Goal: Task Accomplishment & Management: Manage account settings

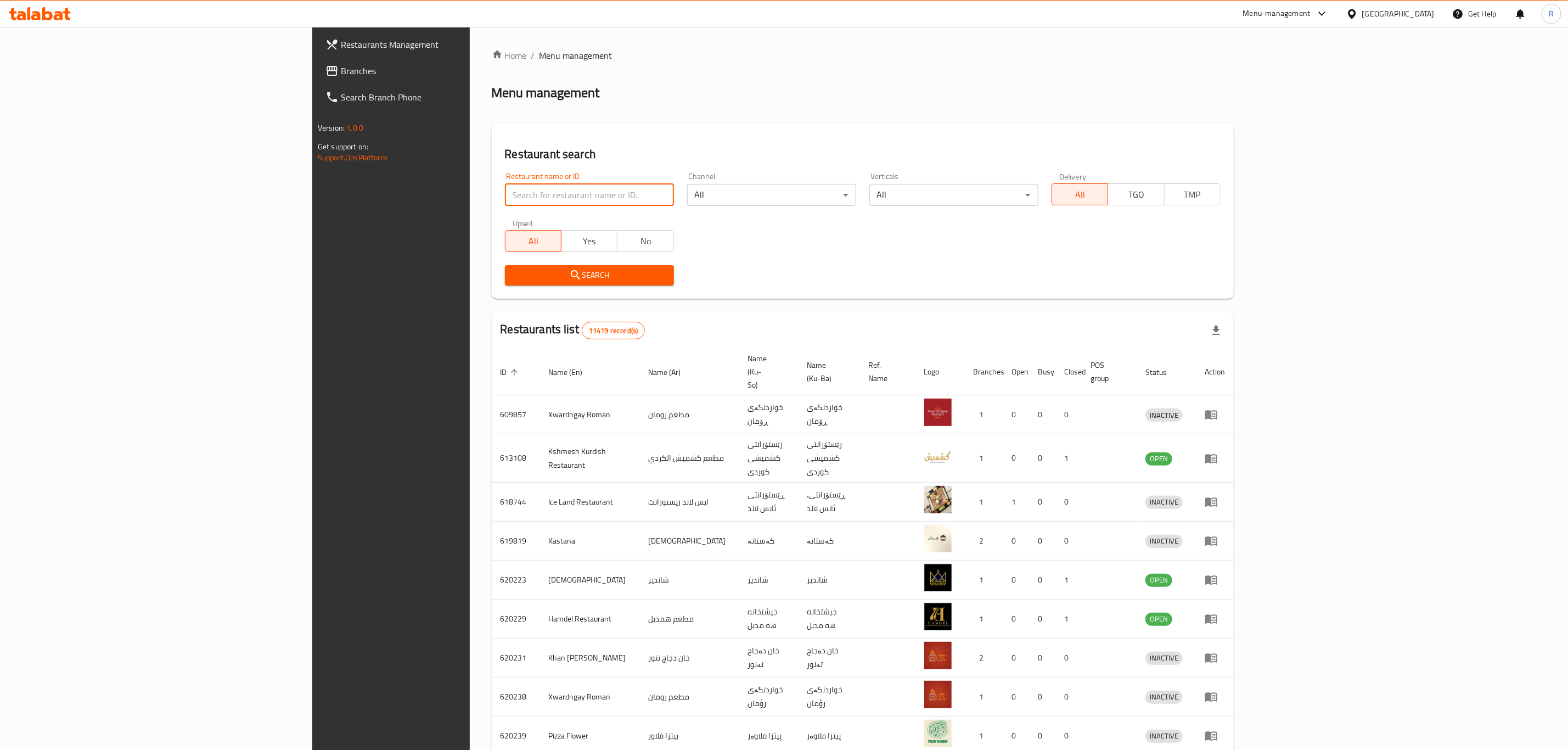
click at [505, 190] on input "search" at bounding box center [590, 195] width 169 height 22
type input "glass h"
click at [514, 270] on span "Search" at bounding box center [590, 275] width 152 height 14
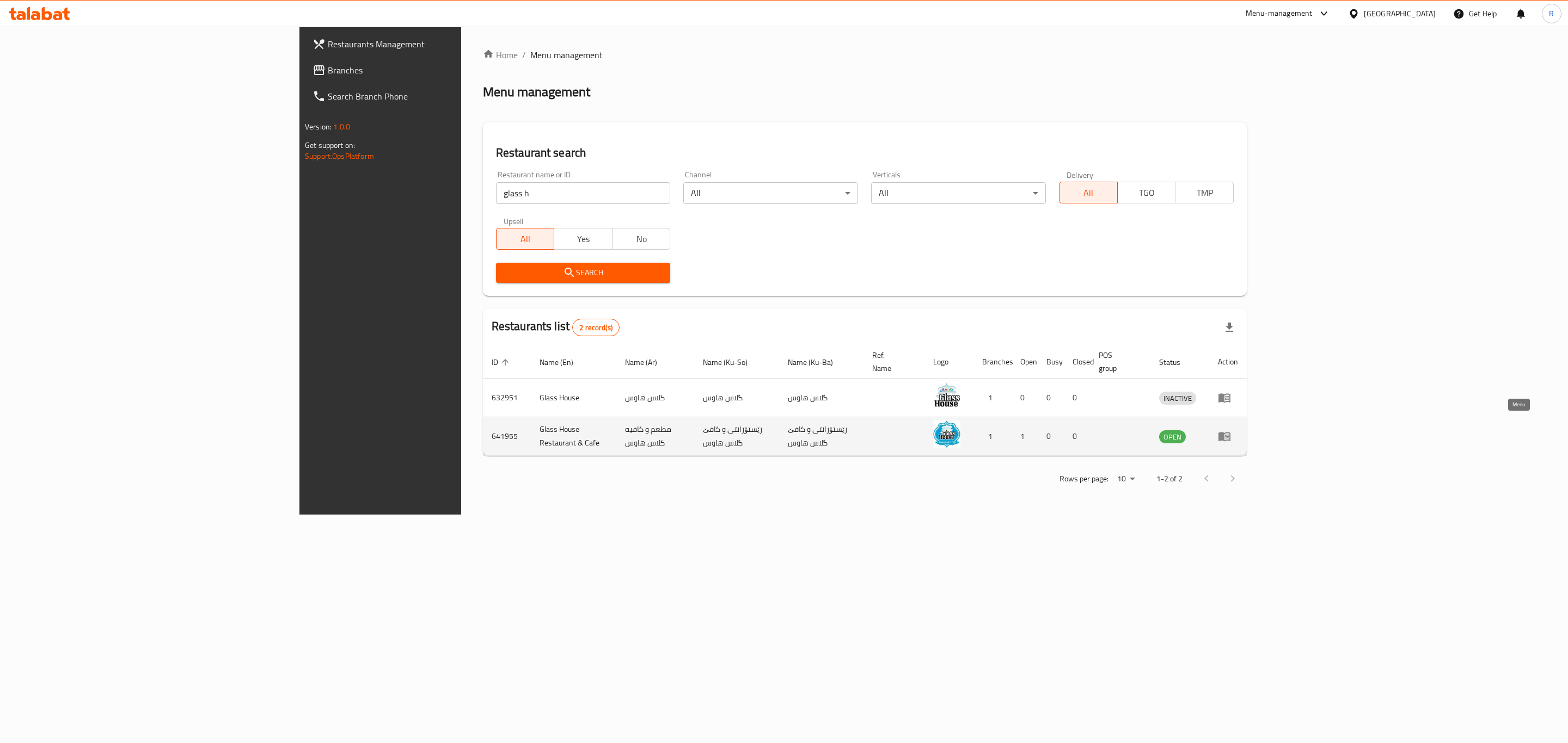
click at [1229, 434] on icon "enhanced table" at bounding box center [1227, 436] width 4 height 4
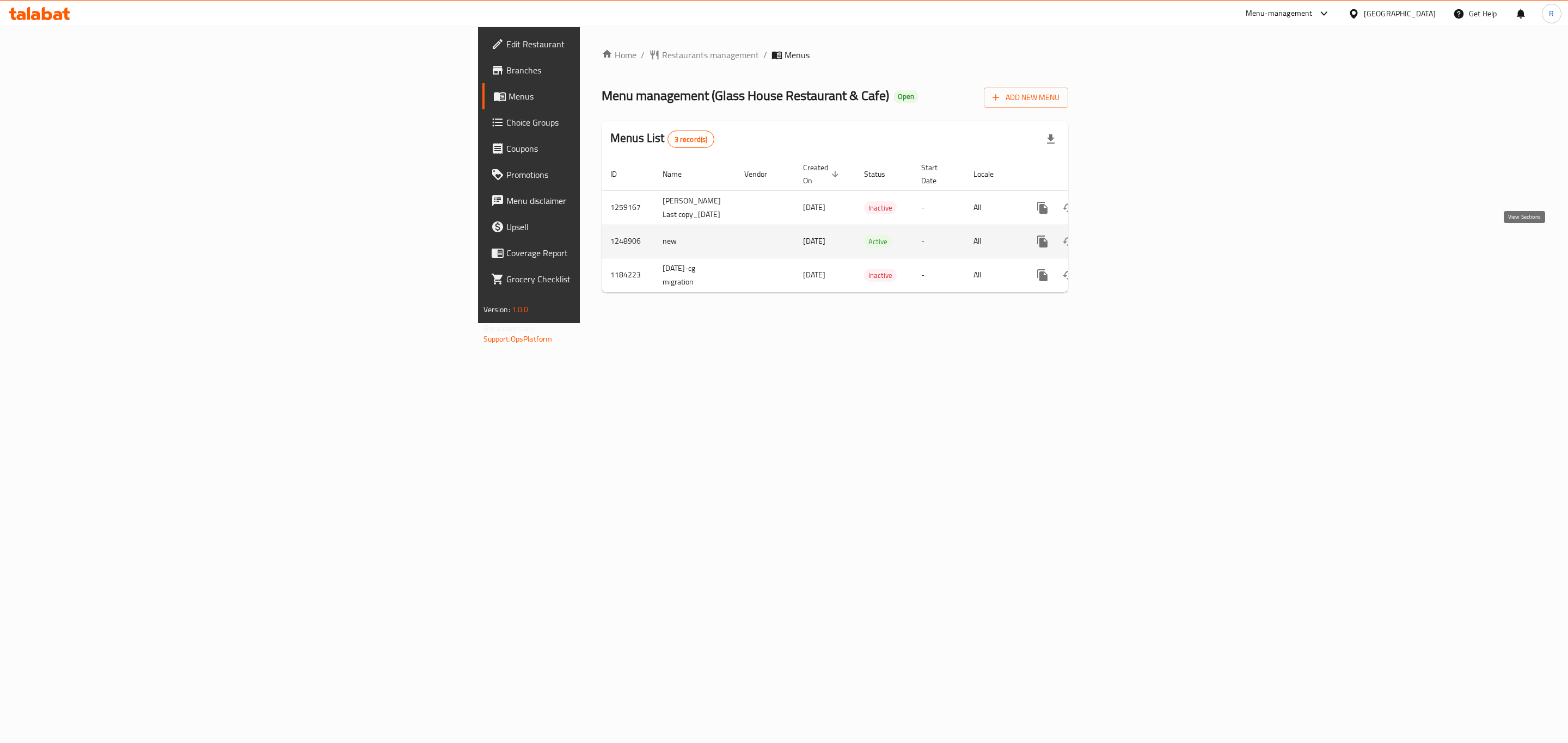
click at [1126, 242] on icon "enhanced table" at bounding box center [1120, 242] width 9 height 9
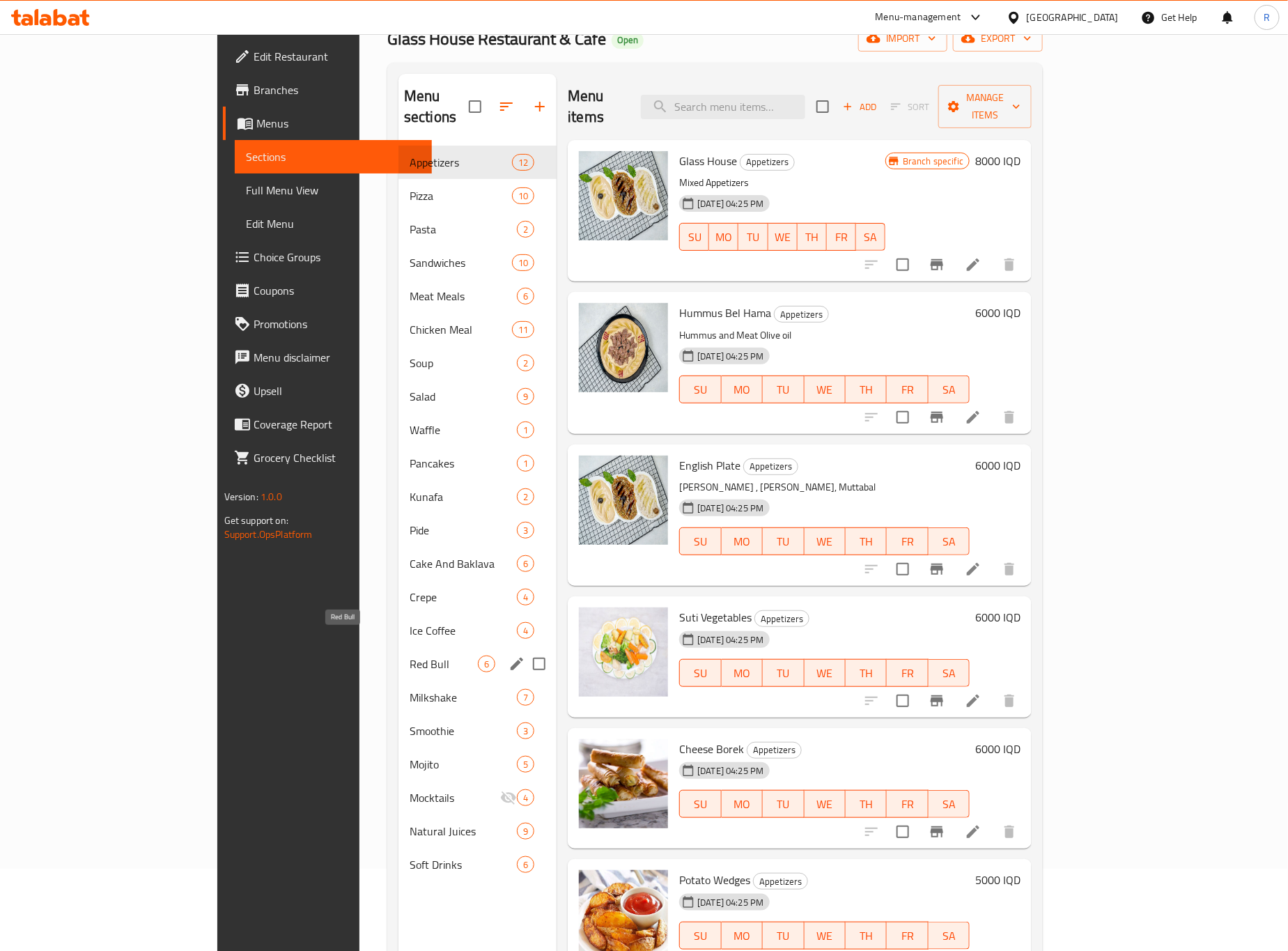
scroll to position [195, 0]
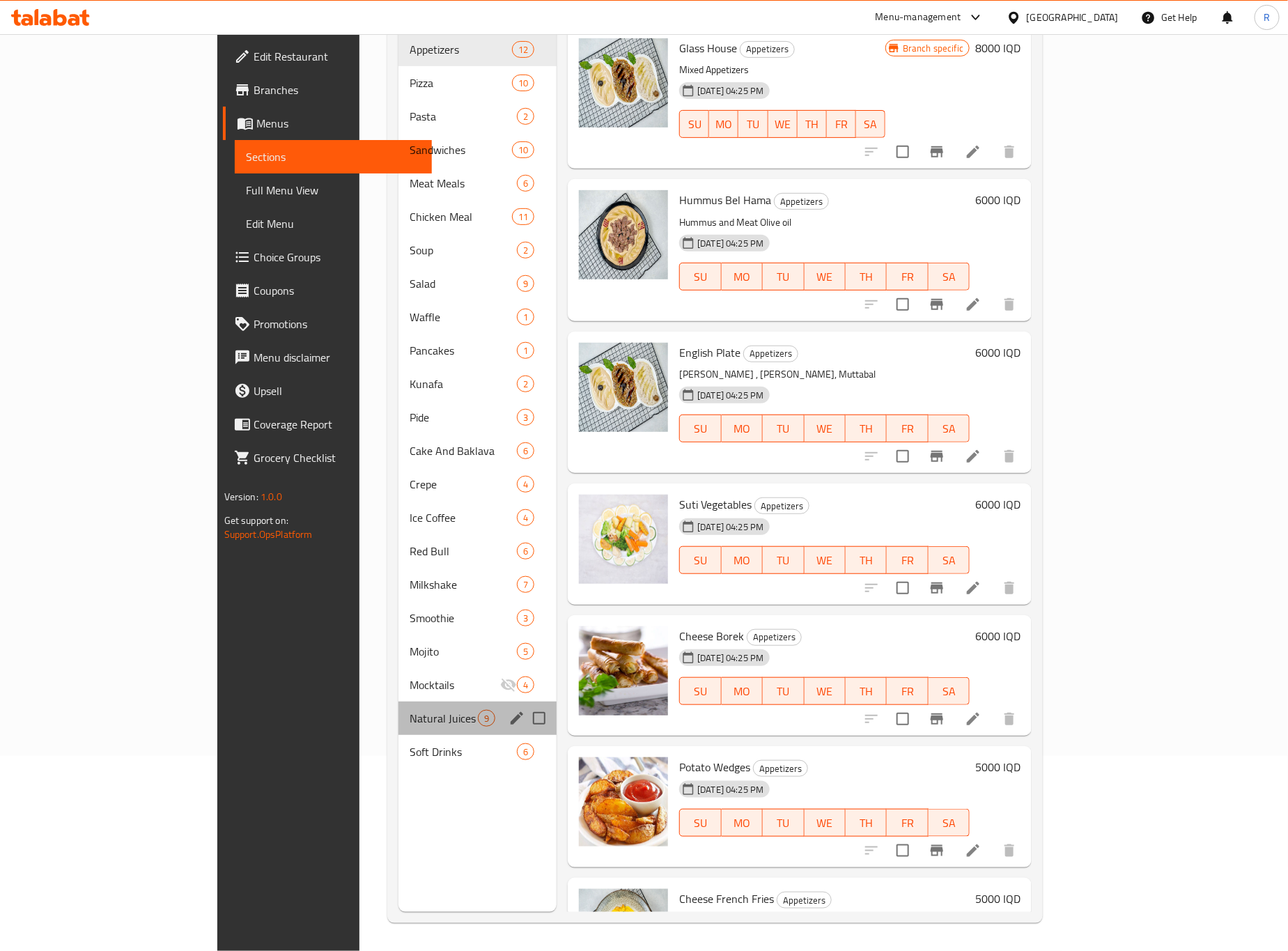
click at [398, 707] on div "Natural Juices 9" at bounding box center [477, 718] width 159 height 34
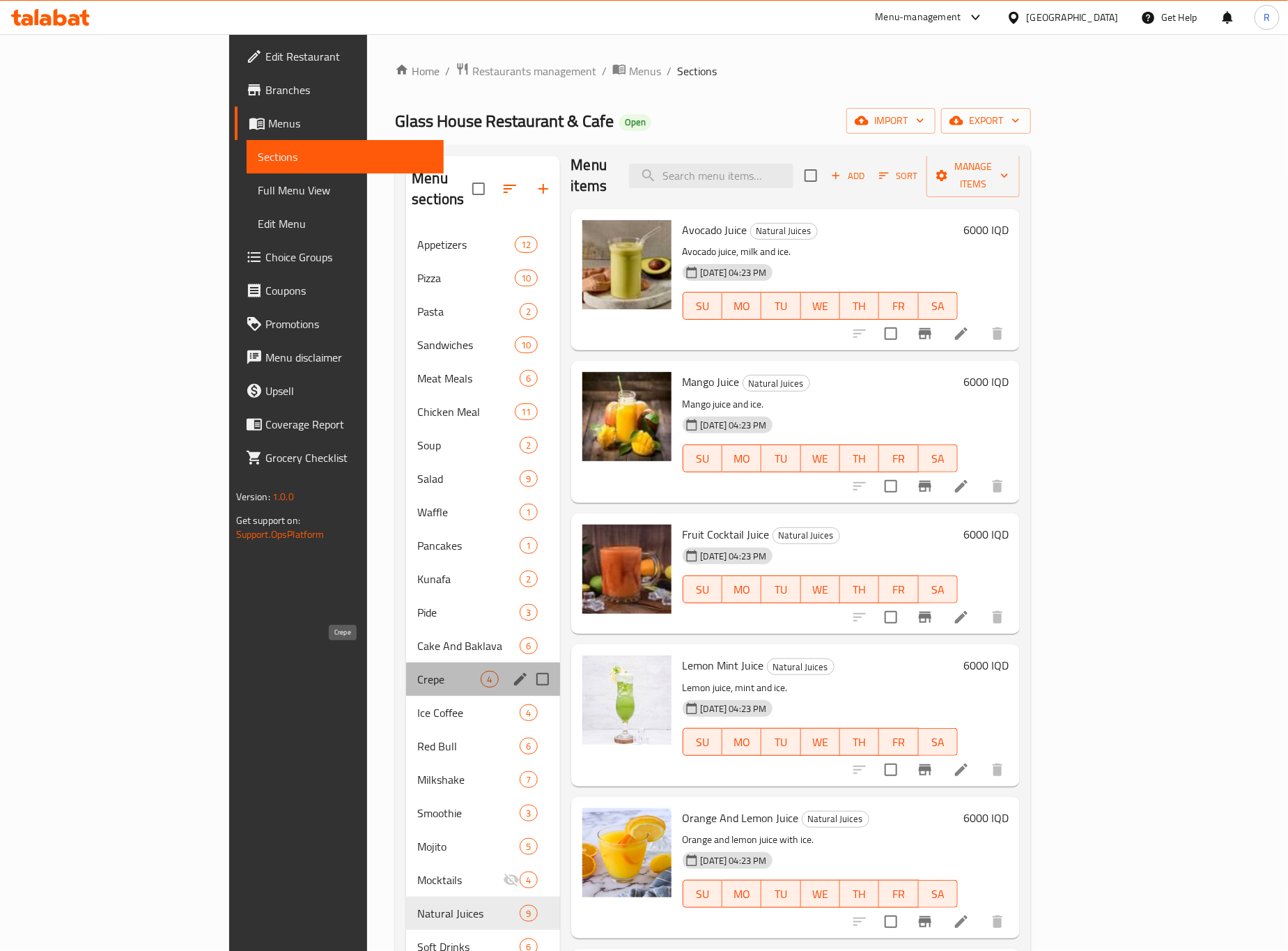
click at [417, 670] on span "Crepe" at bounding box center [449, 678] width 63 height 16
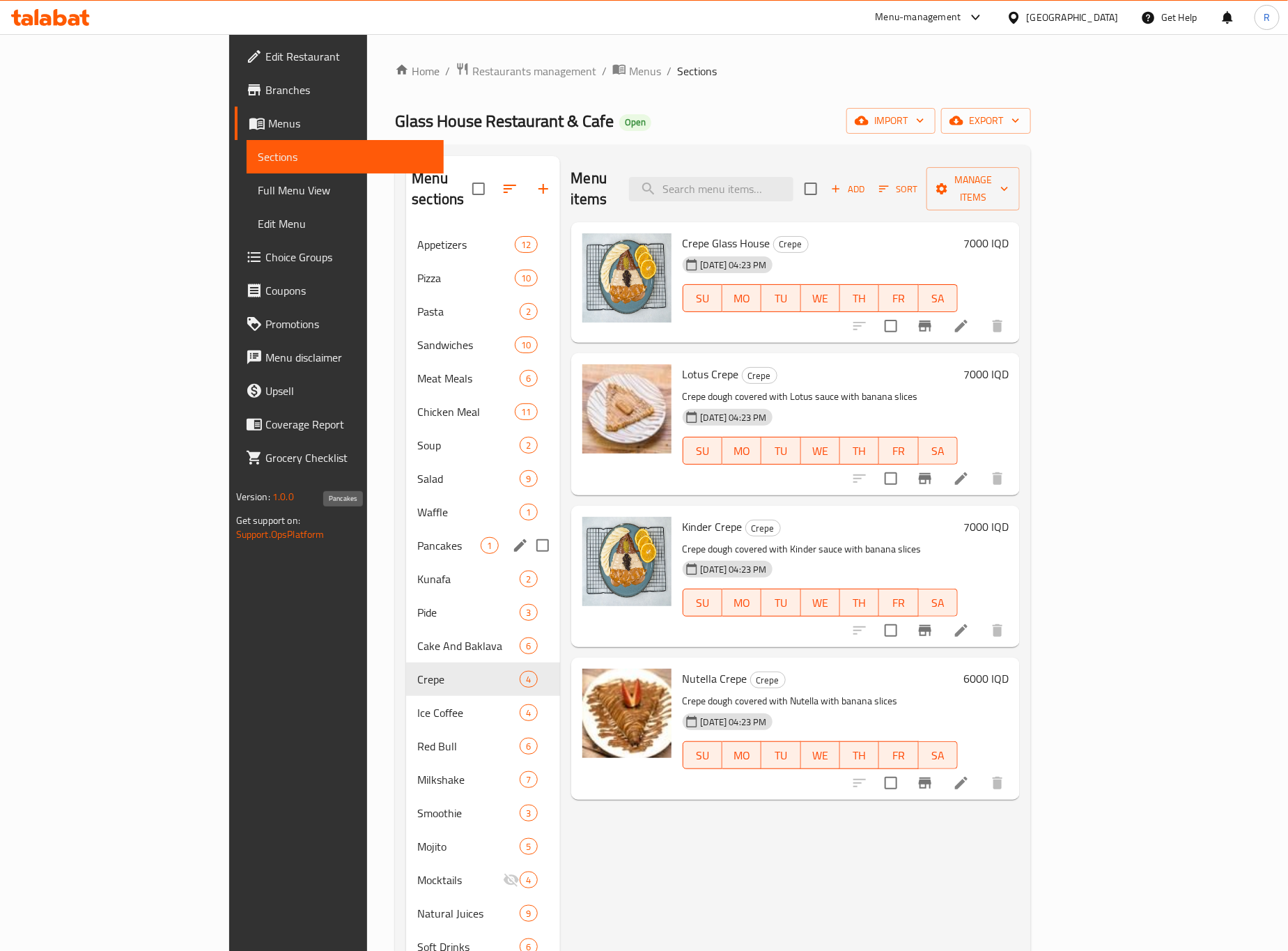
click at [417, 537] on span "Pancakes" at bounding box center [449, 545] width 63 height 16
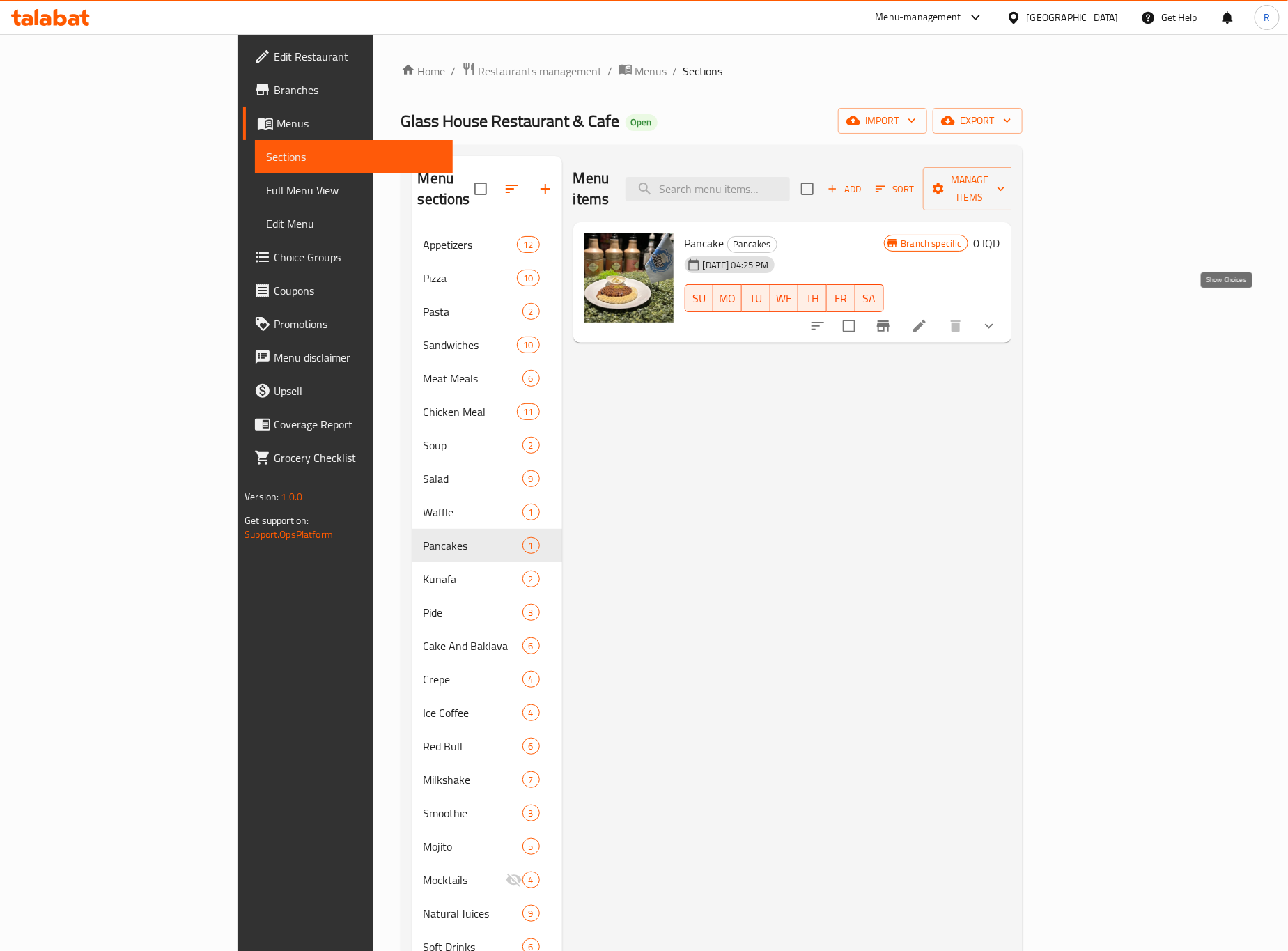
click at [997, 318] on icon "show more" at bounding box center [988, 326] width 16 height 16
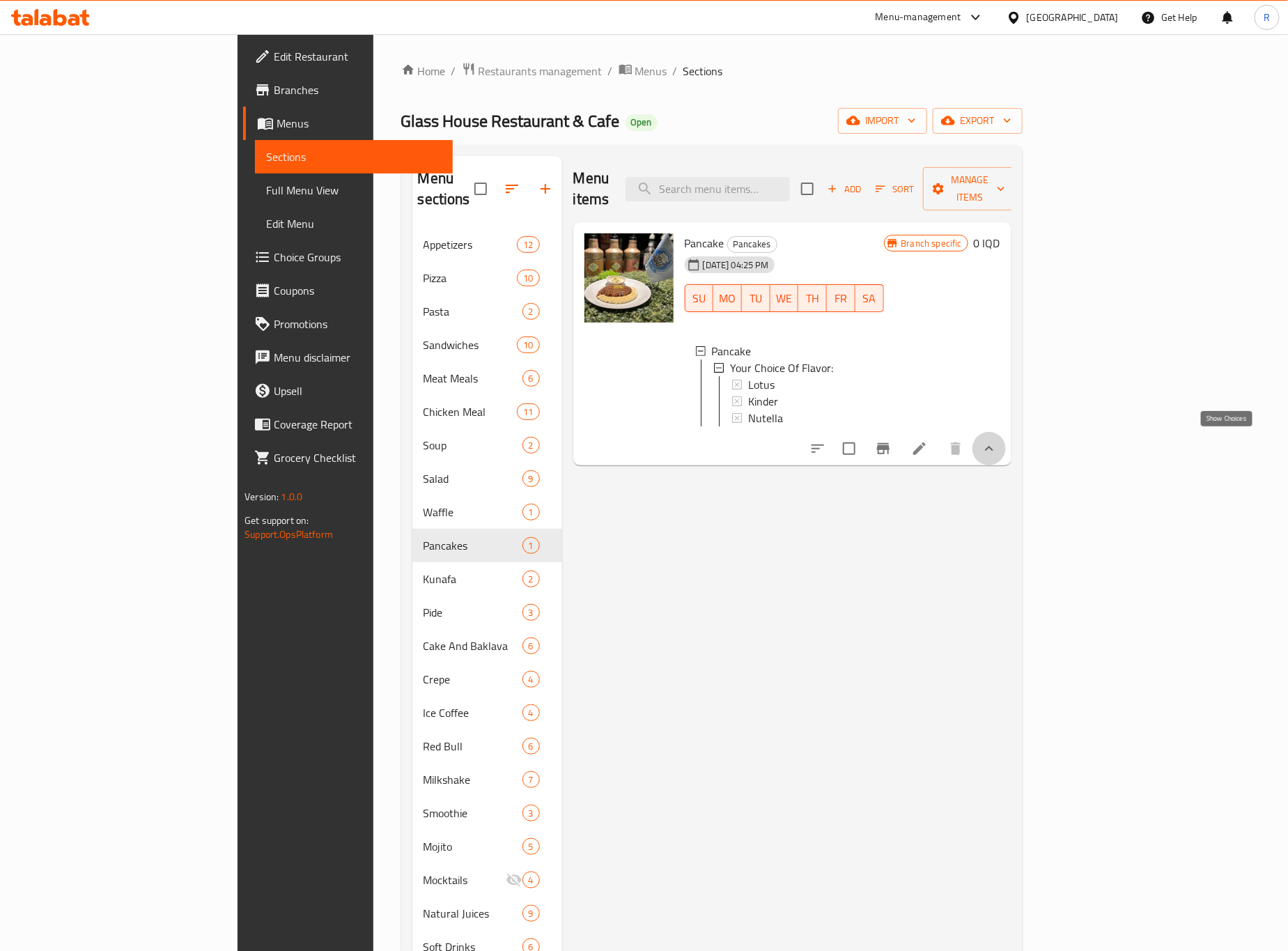
click at [997, 440] on icon "show more" at bounding box center [988, 448] width 16 height 16
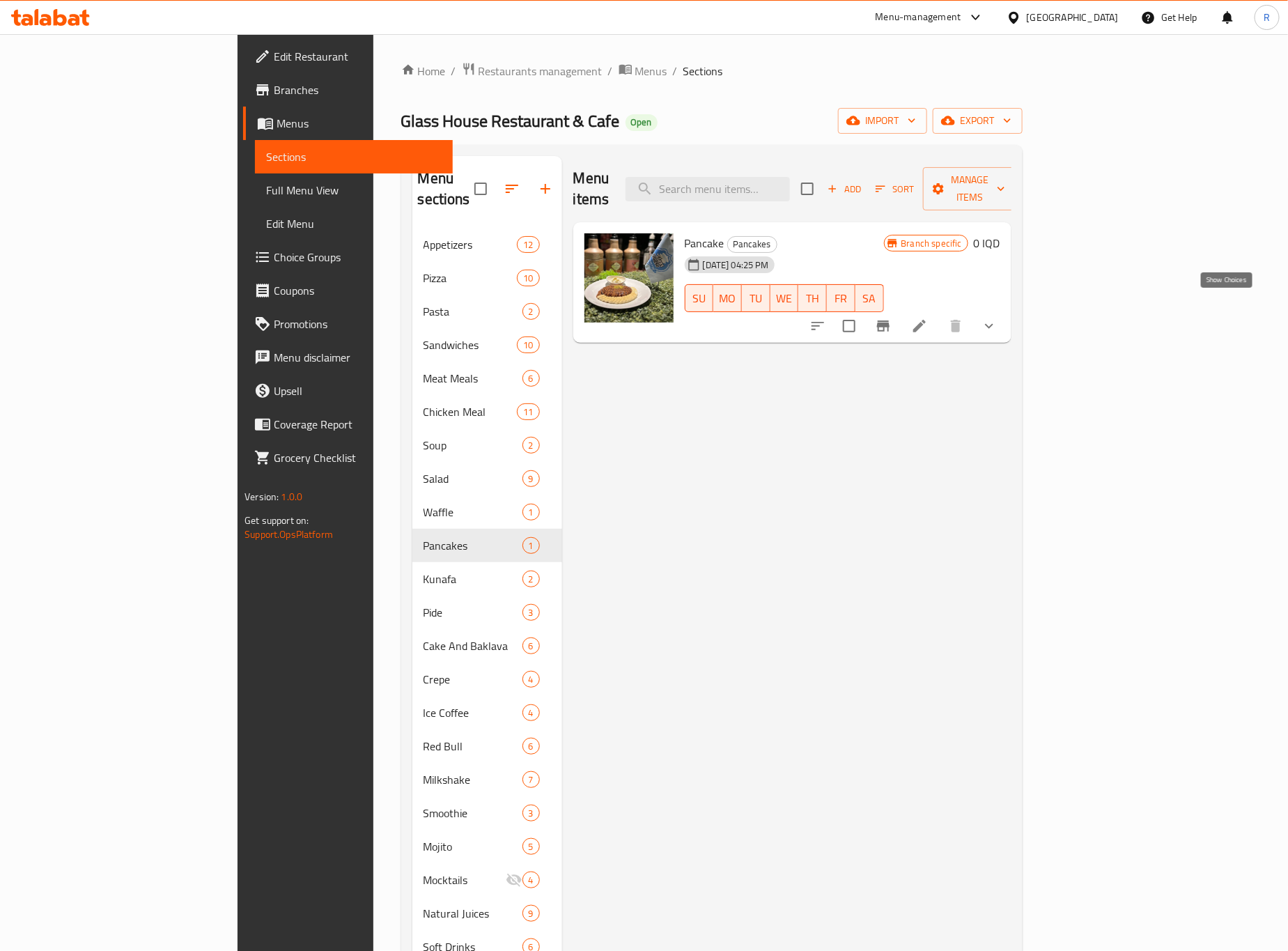
click at [997, 318] on icon "show more" at bounding box center [988, 326] width 16 height 16
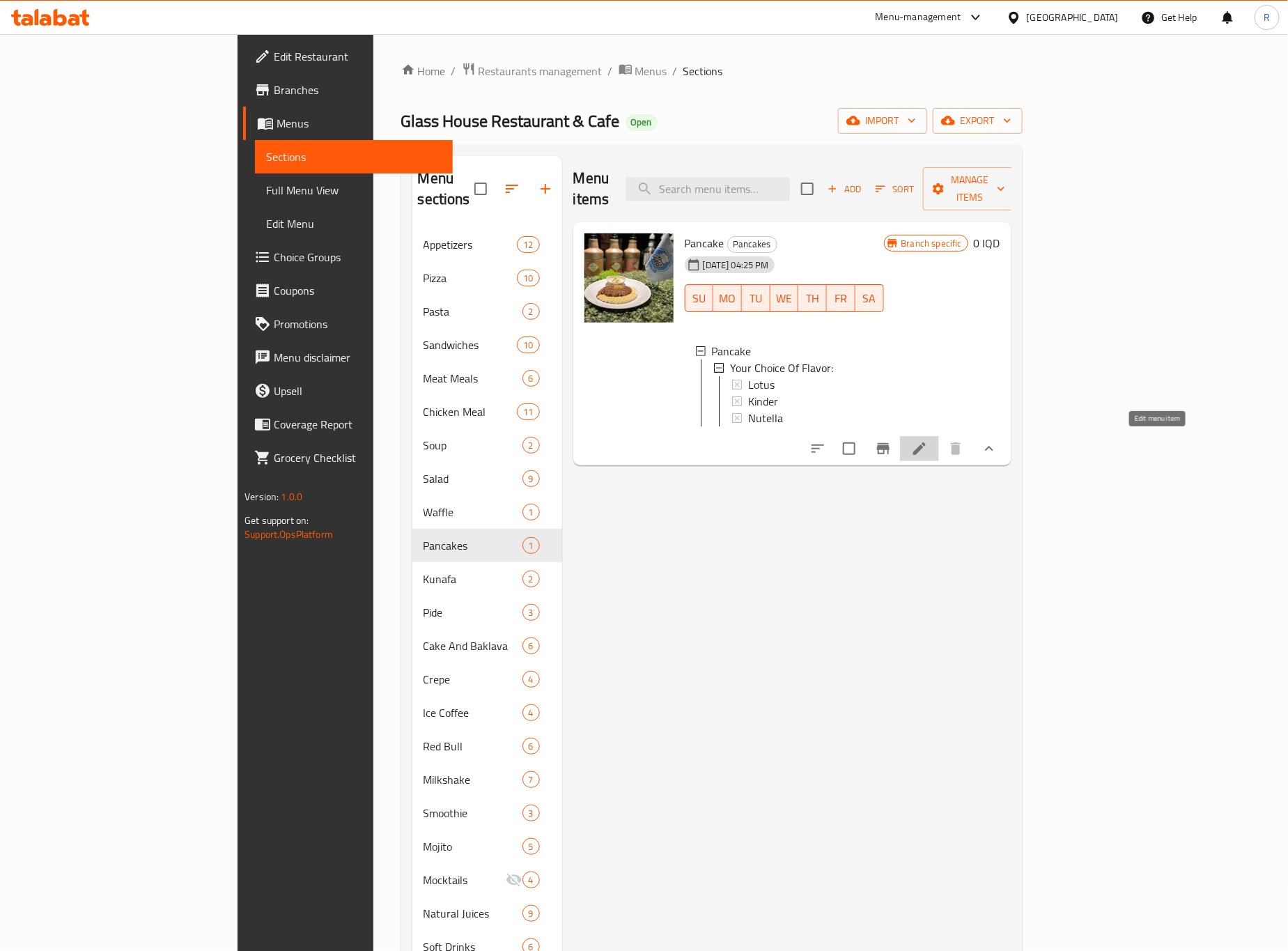
click at [928, 450] on icon at bounding box center [919, 448] width 16 height 16
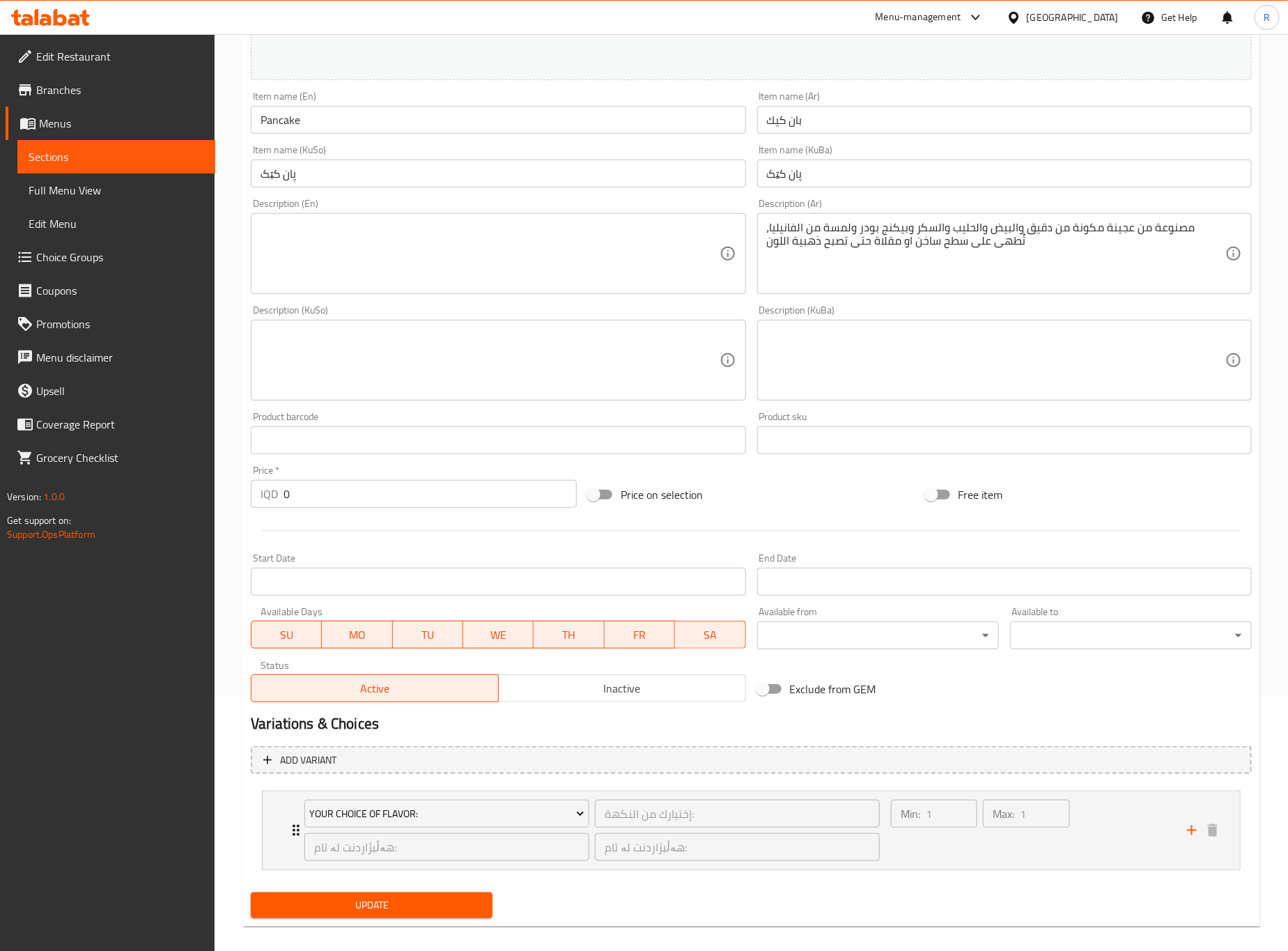
scroll to position [272, 0]
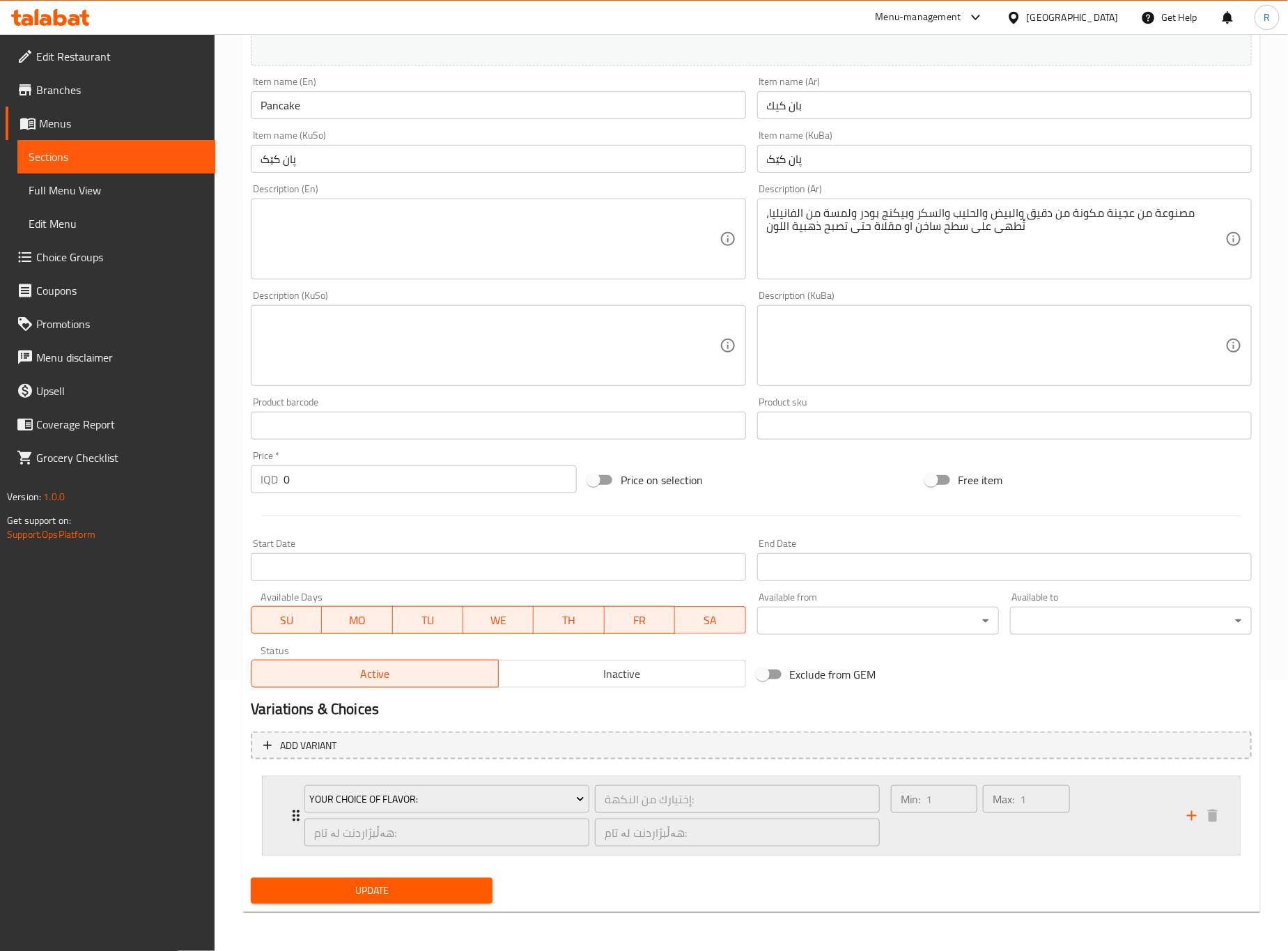
click at [301, 809] on div "Your Choice Of Flavor:" at bounding box center [446, 799] width 290 height 34
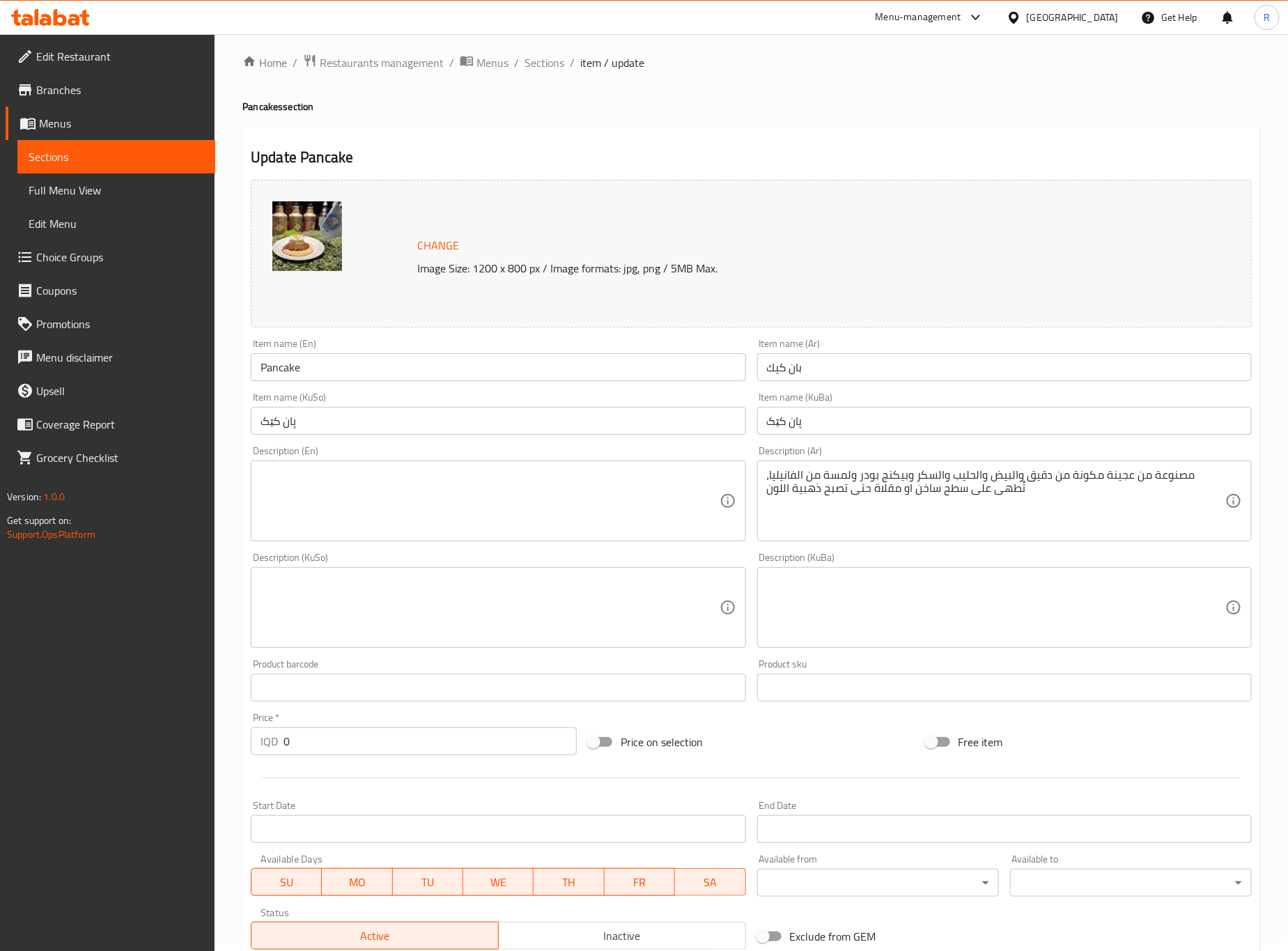
scroll to position [0, 0]
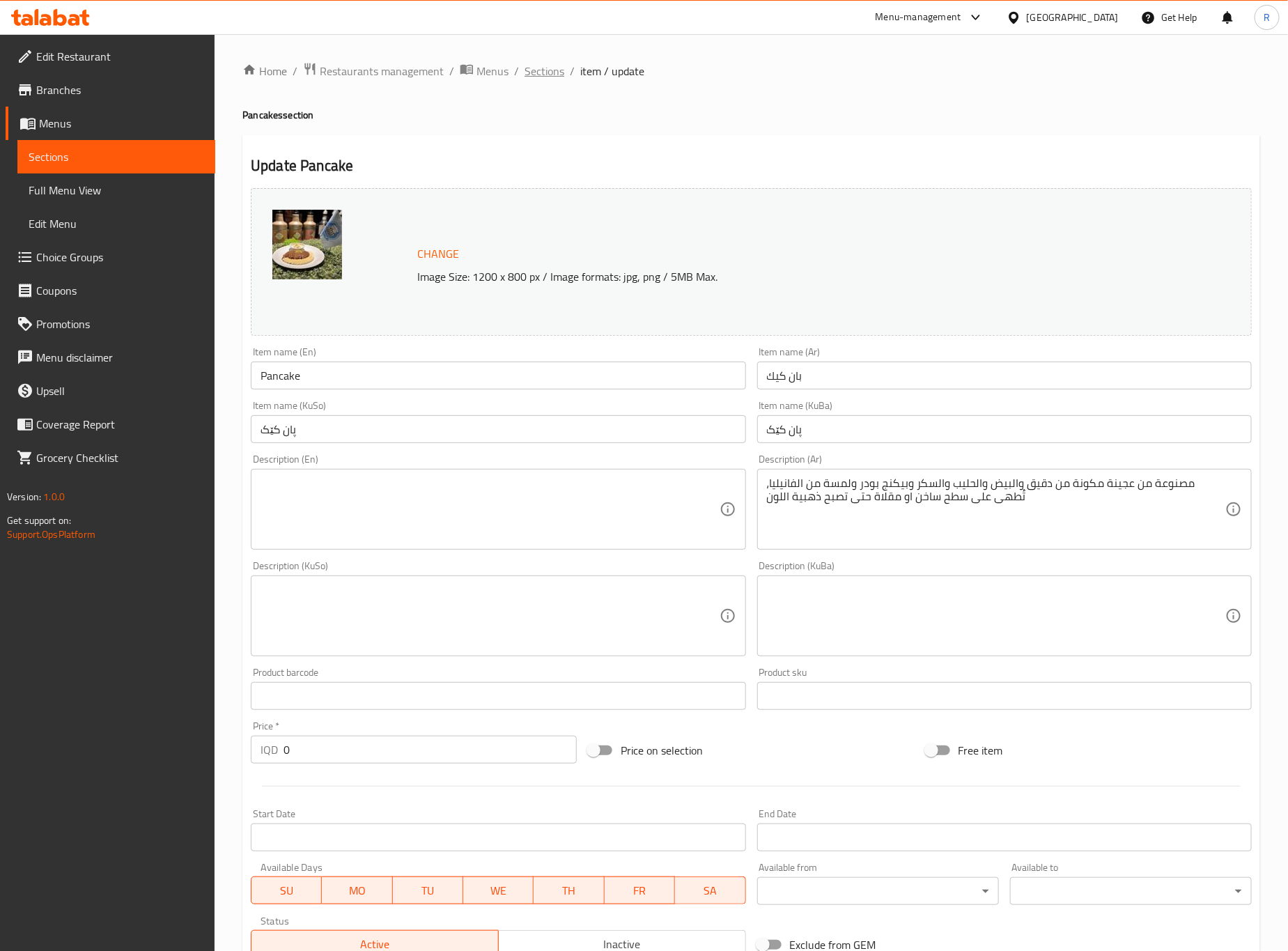
click at [542, 68] on span "Sections" at bounding box center [544, 70] width 40 height 16
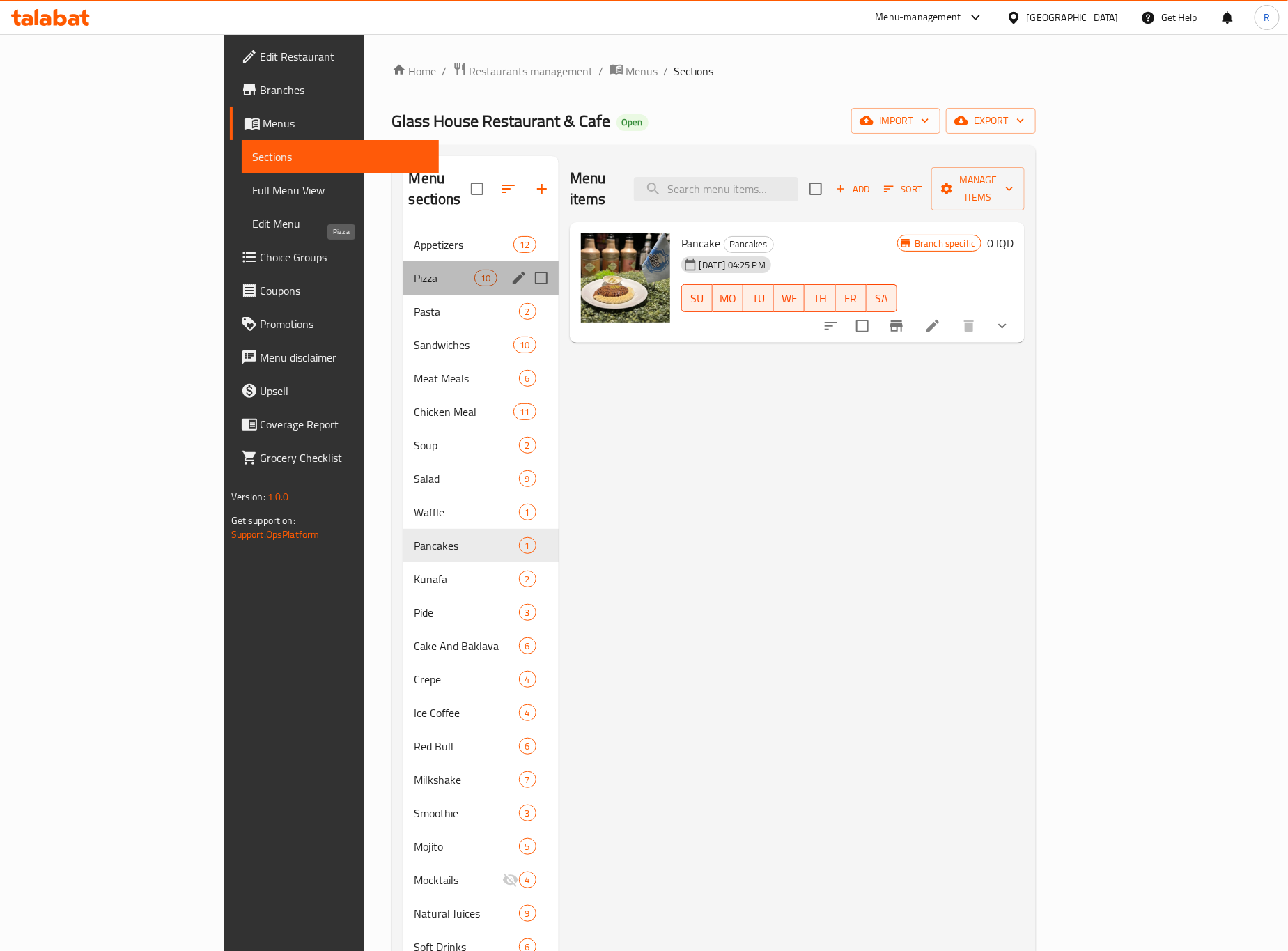
click at [414, 269] on span "Pizza" at bounding box center [444, 277] width 61 height 16
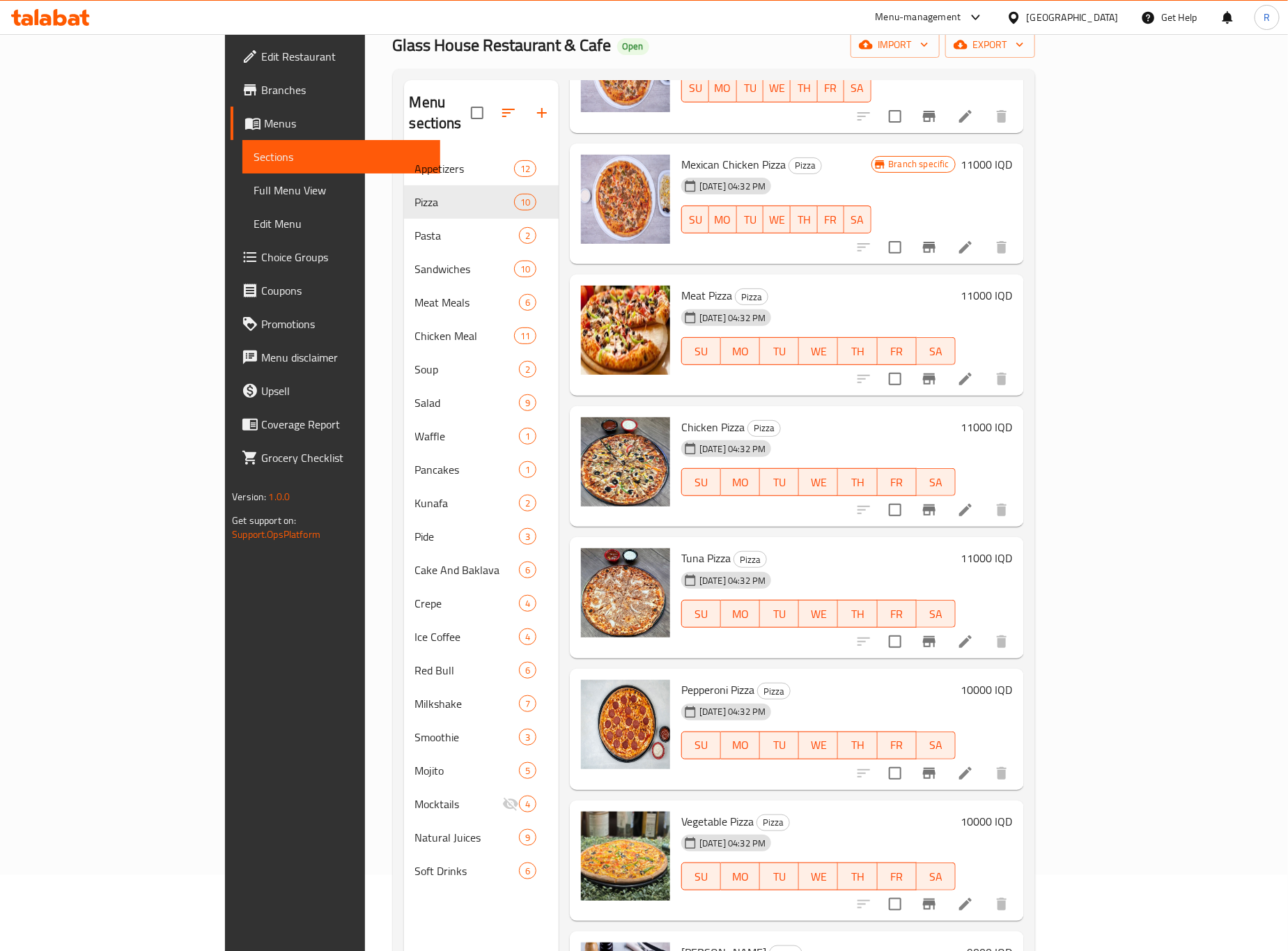
scroll to position [195, 0]
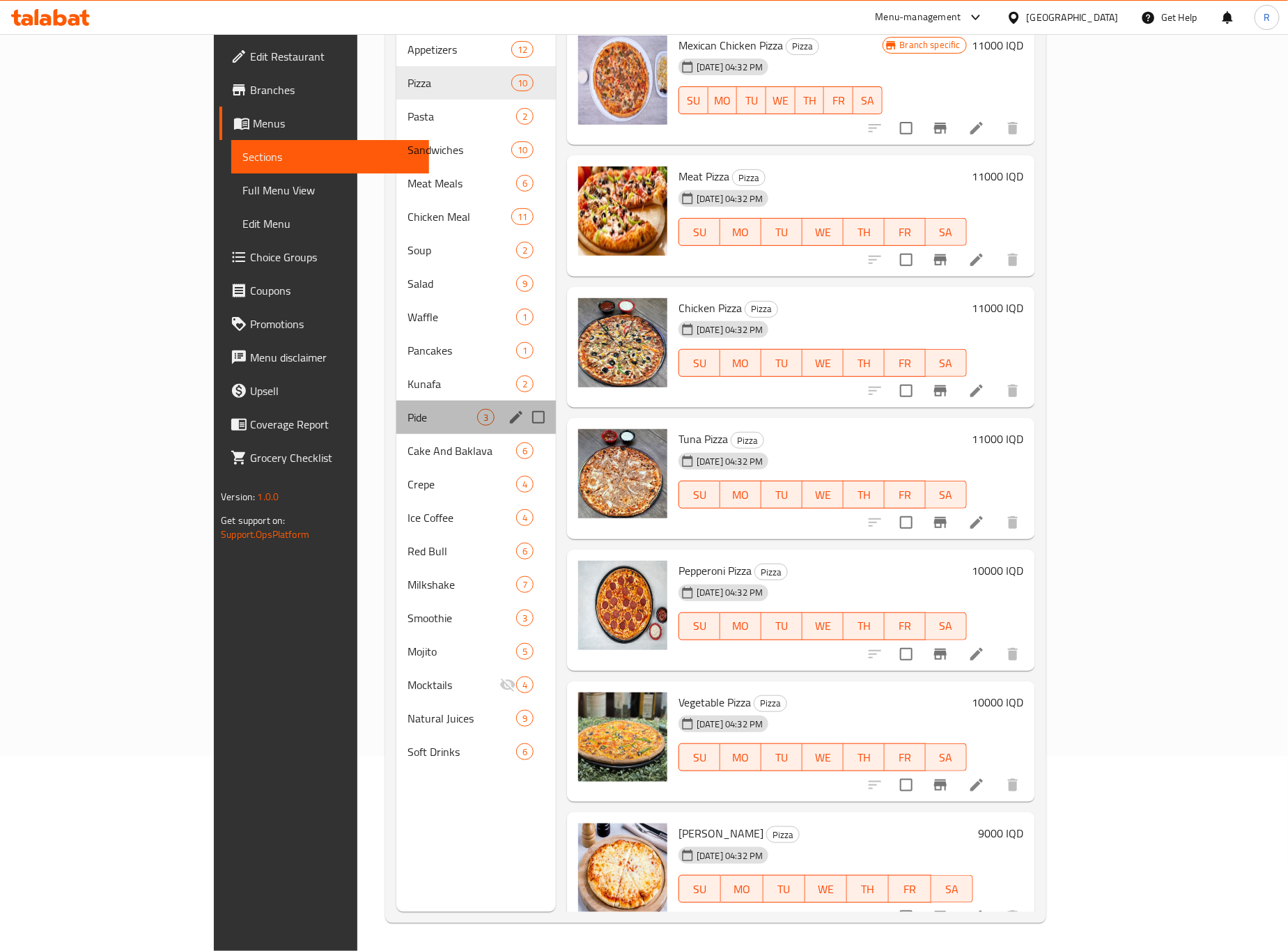
click at [397, 400] on div "Pide 3" at bounding box center [476, 417] width 159 height 34
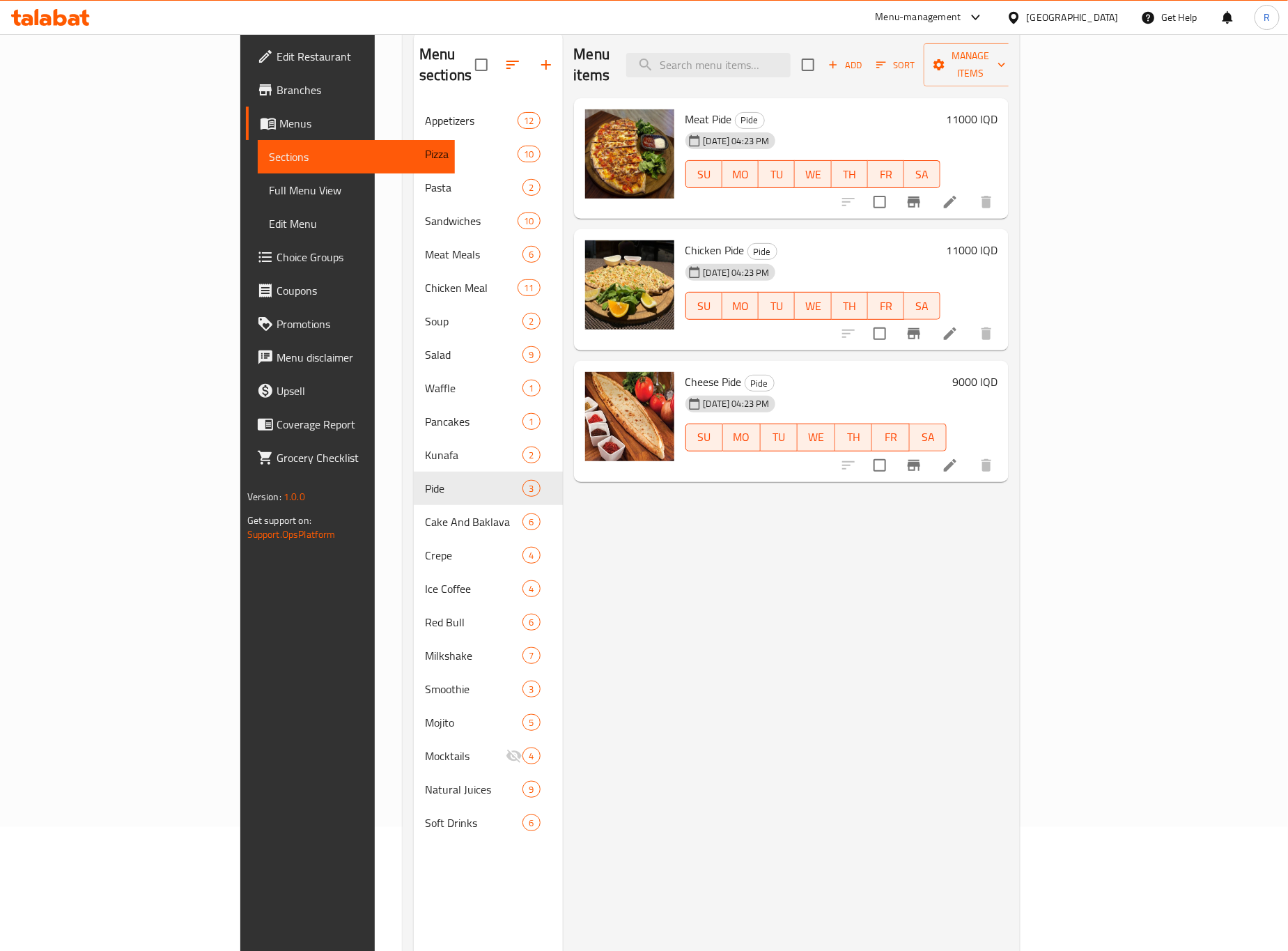
scroll to position [91, 0]
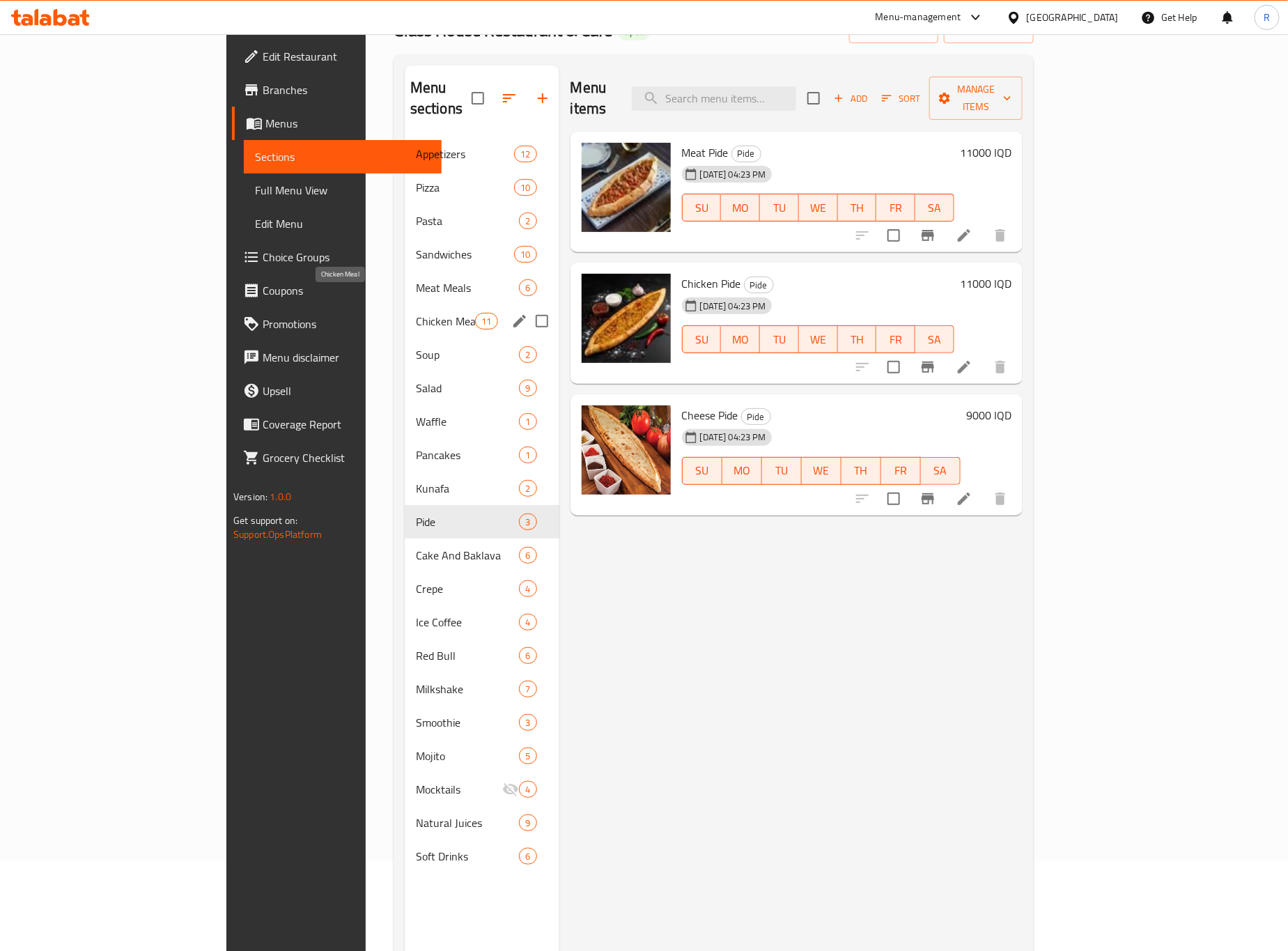
click at [416, 313] on span "Chicken Meal" at bounding box center [445, 320] width 59 height 16
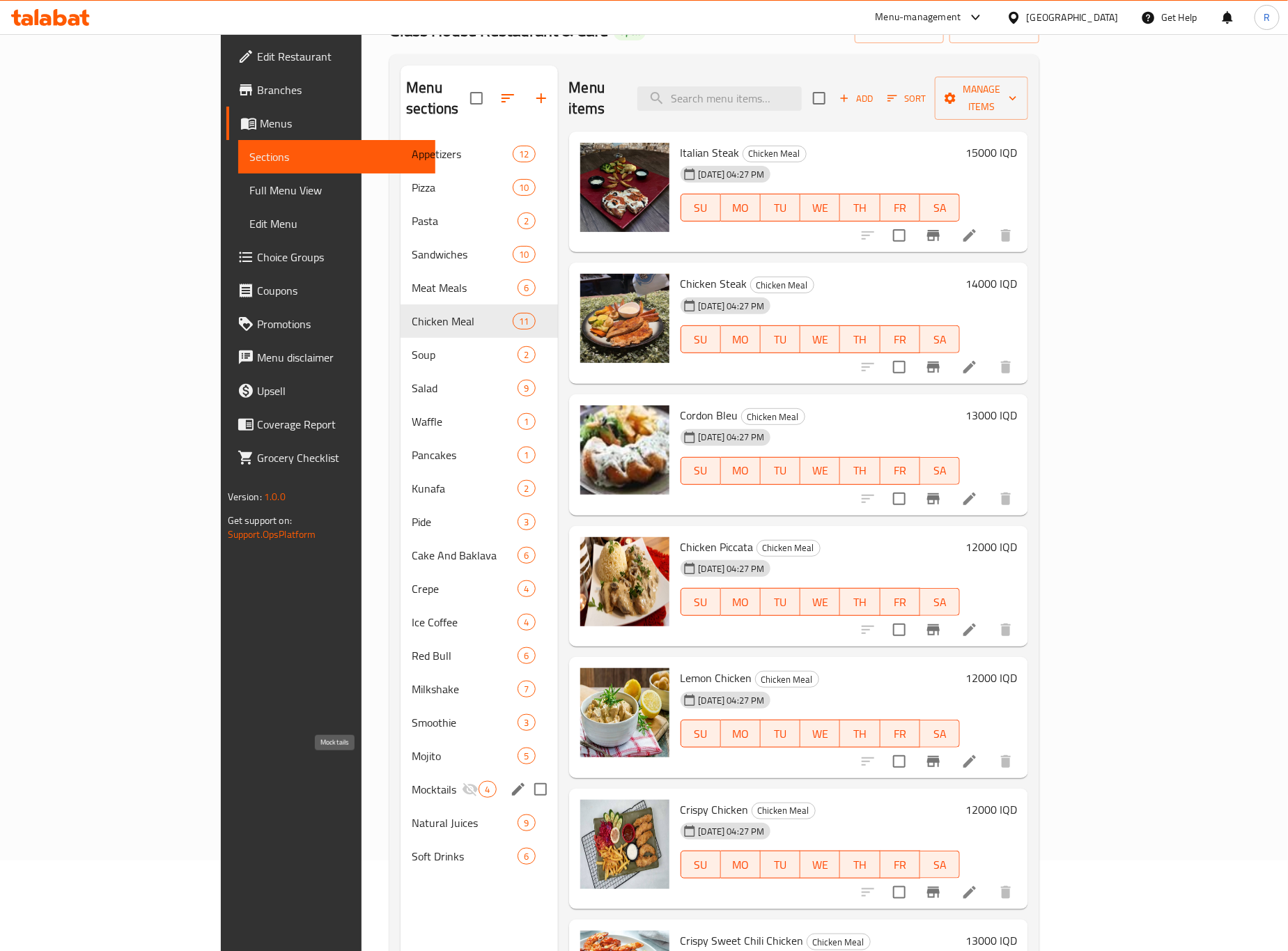
drag, startPoint x: 314, startPoint y: 773, endPoint x: 372, endPoint y: 759, distance: 59.7
click at [411, 780] on span "Mocktails" at bounding box center [437, 788] width 50 height 16
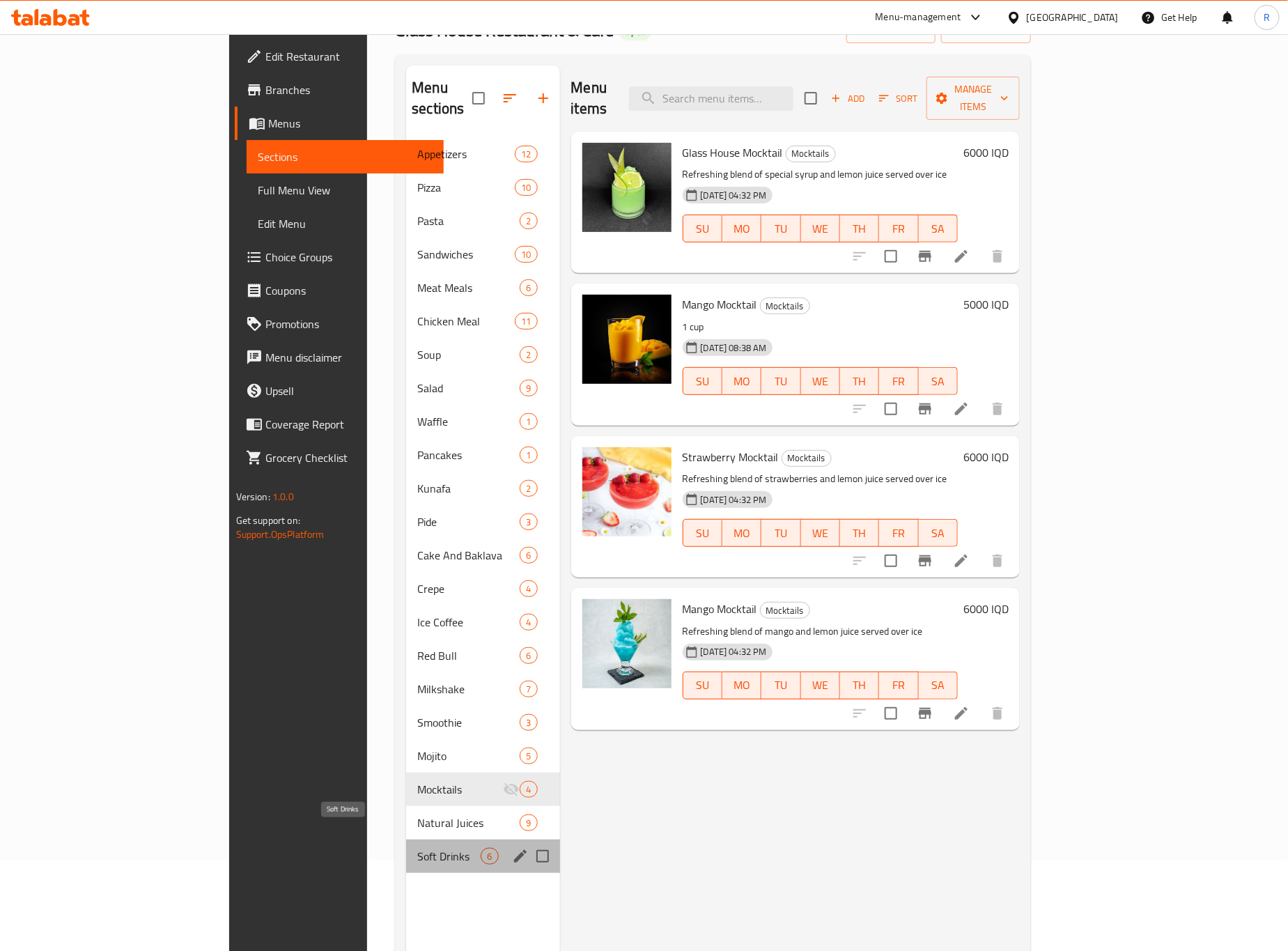
click at [417, 848] on span "Soft Drinks" at bounding box center [449, 856] width 63 height 16
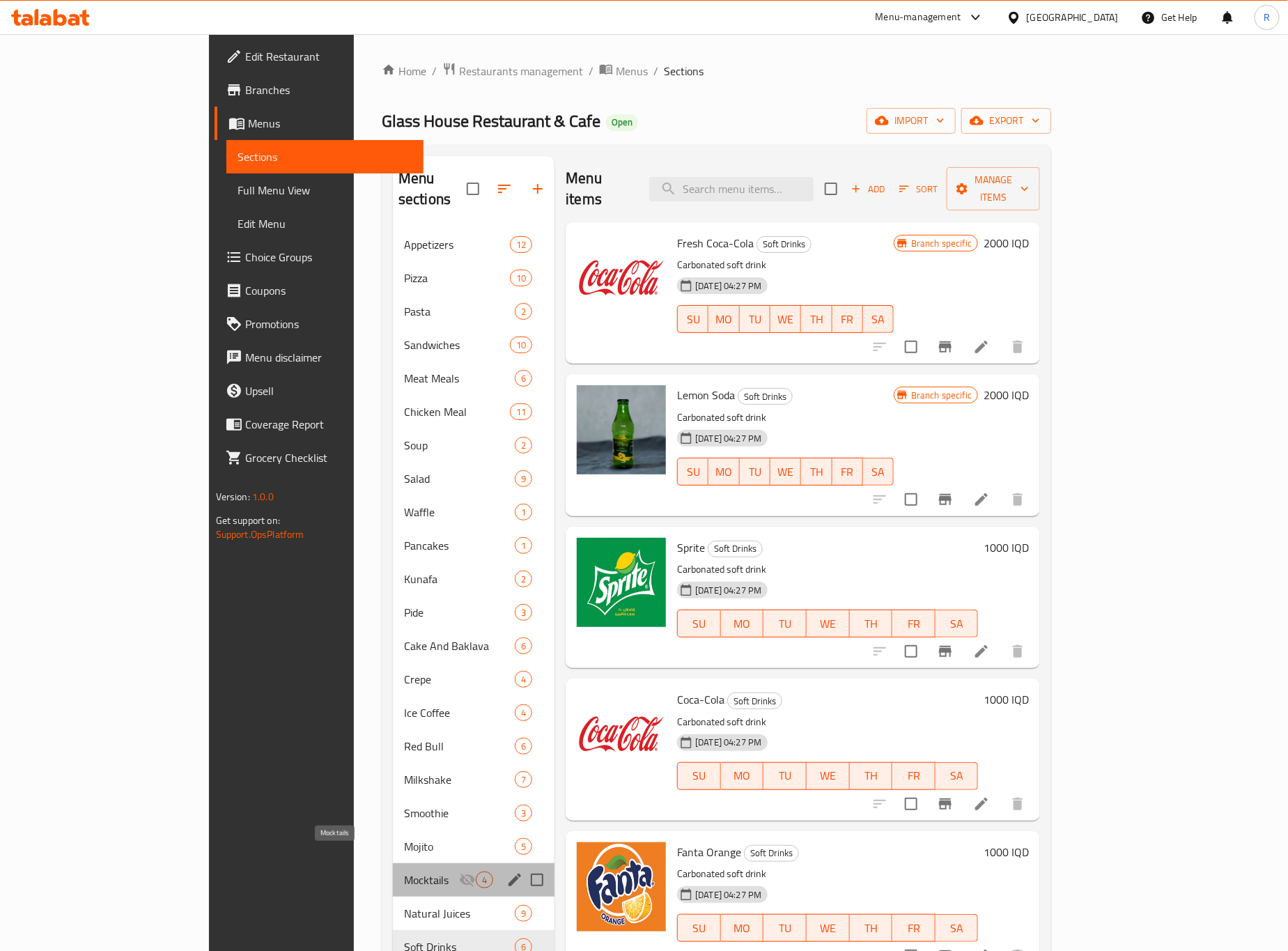
click at [404, 871] on span "Mocktails" at bounding box center [431, 879] width 55 height 16
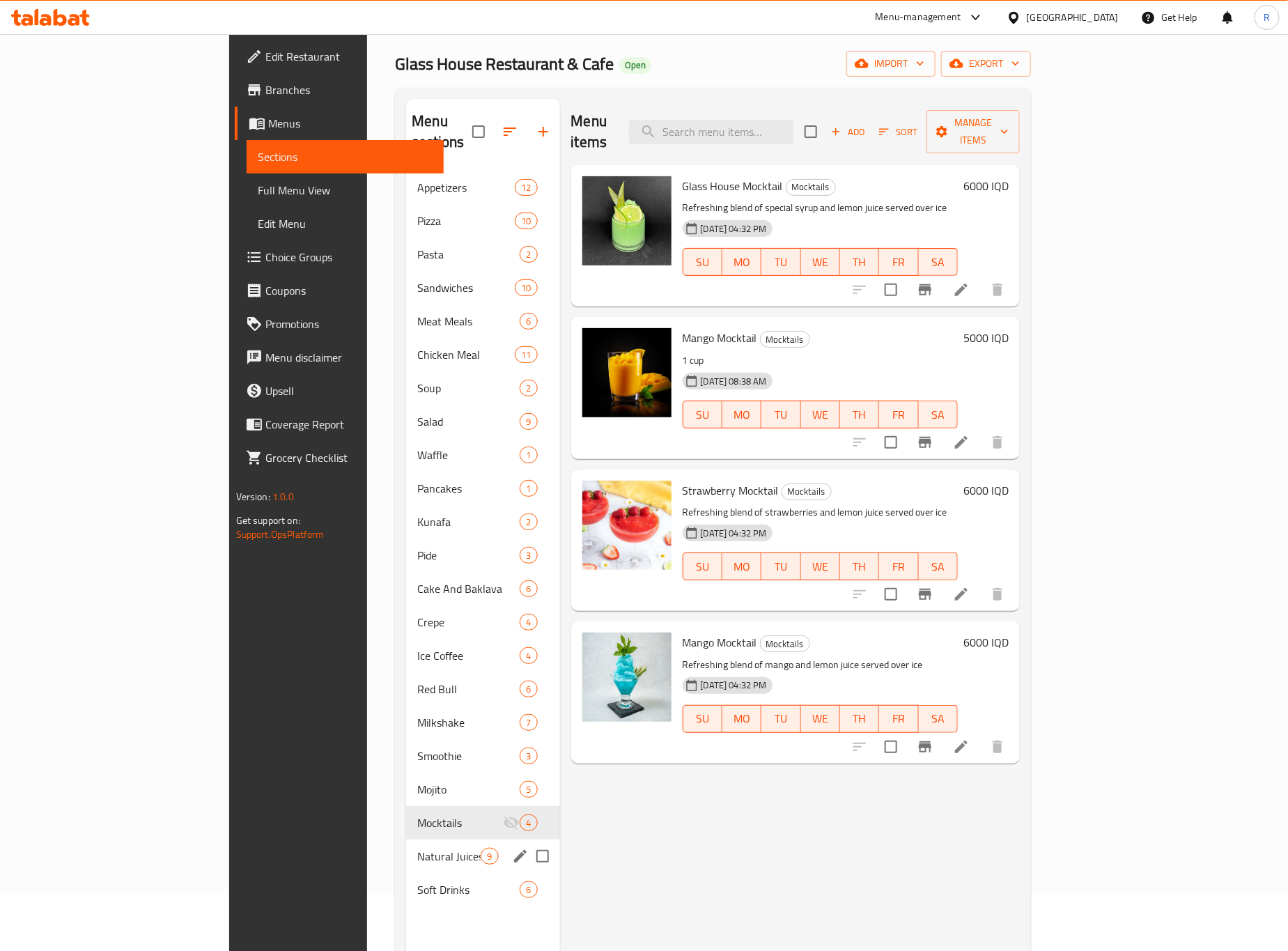
scroll to position [105, 0]
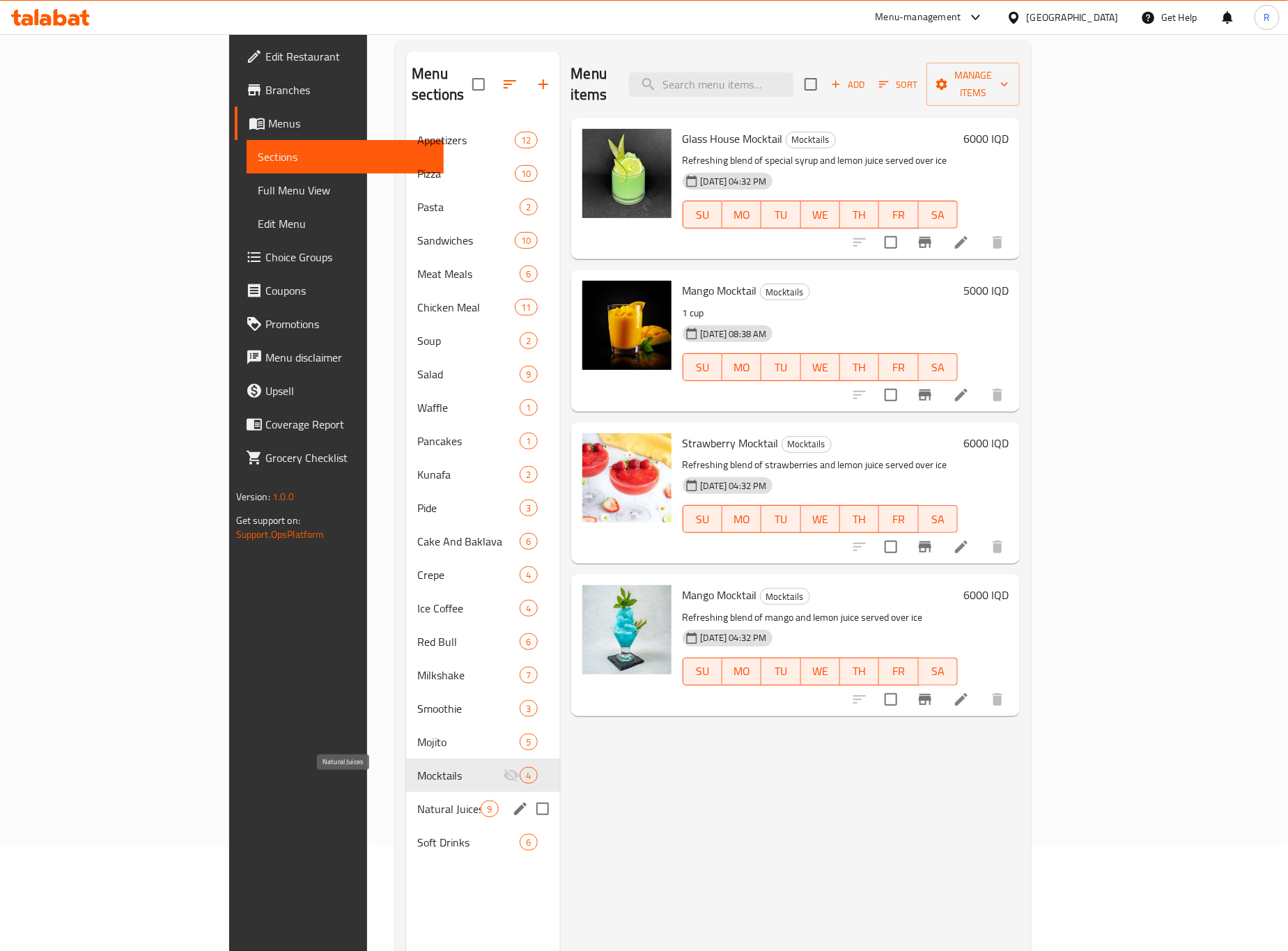
click at [417, 800] on span "Natural Juices" at bounding box center [449, 808] width 63 height 16
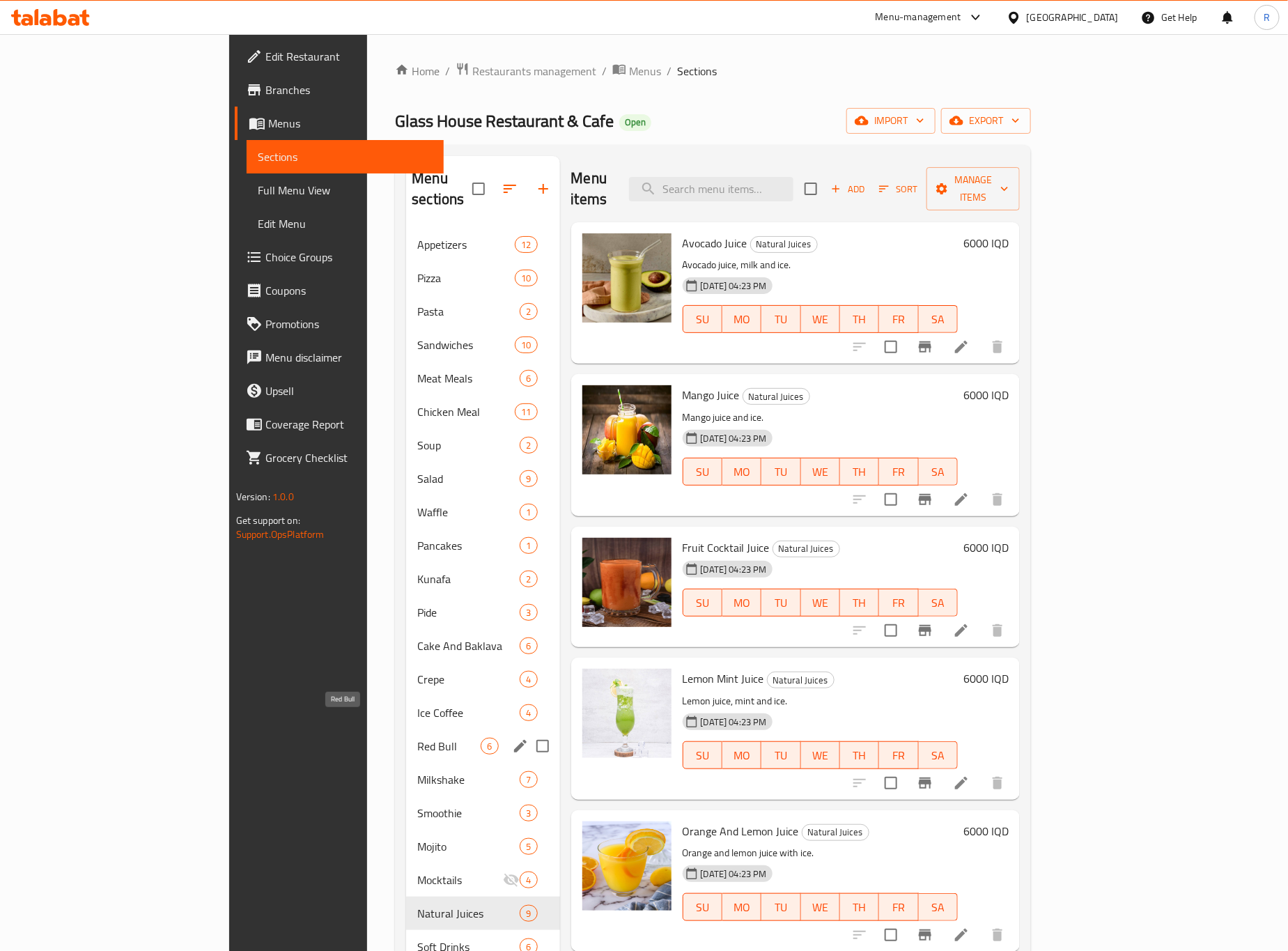
scroll to position [195, 0]
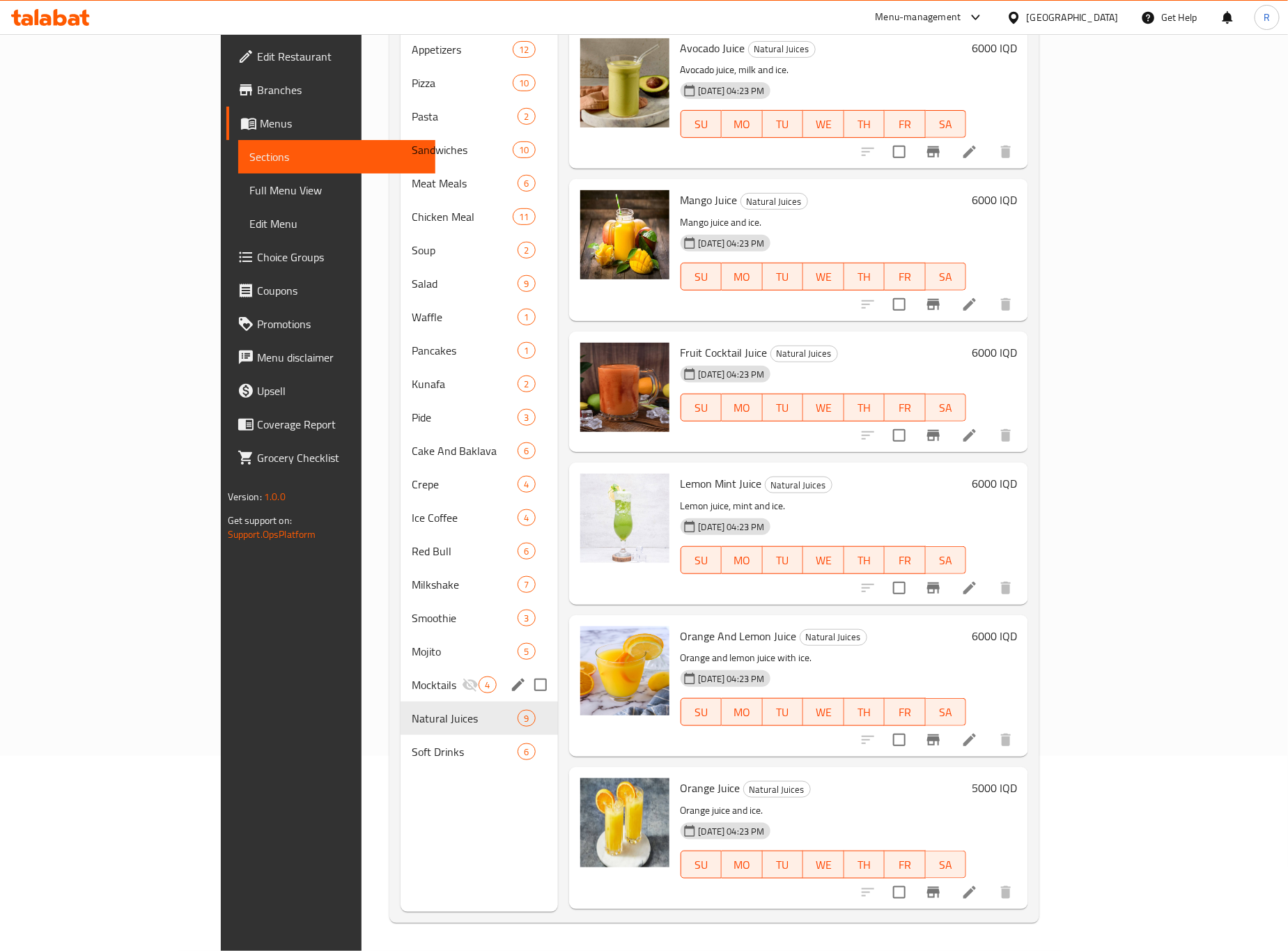
click at [400, 675] on div "Mocktails 4" at bounding box center [478, 684] width 157 height 34
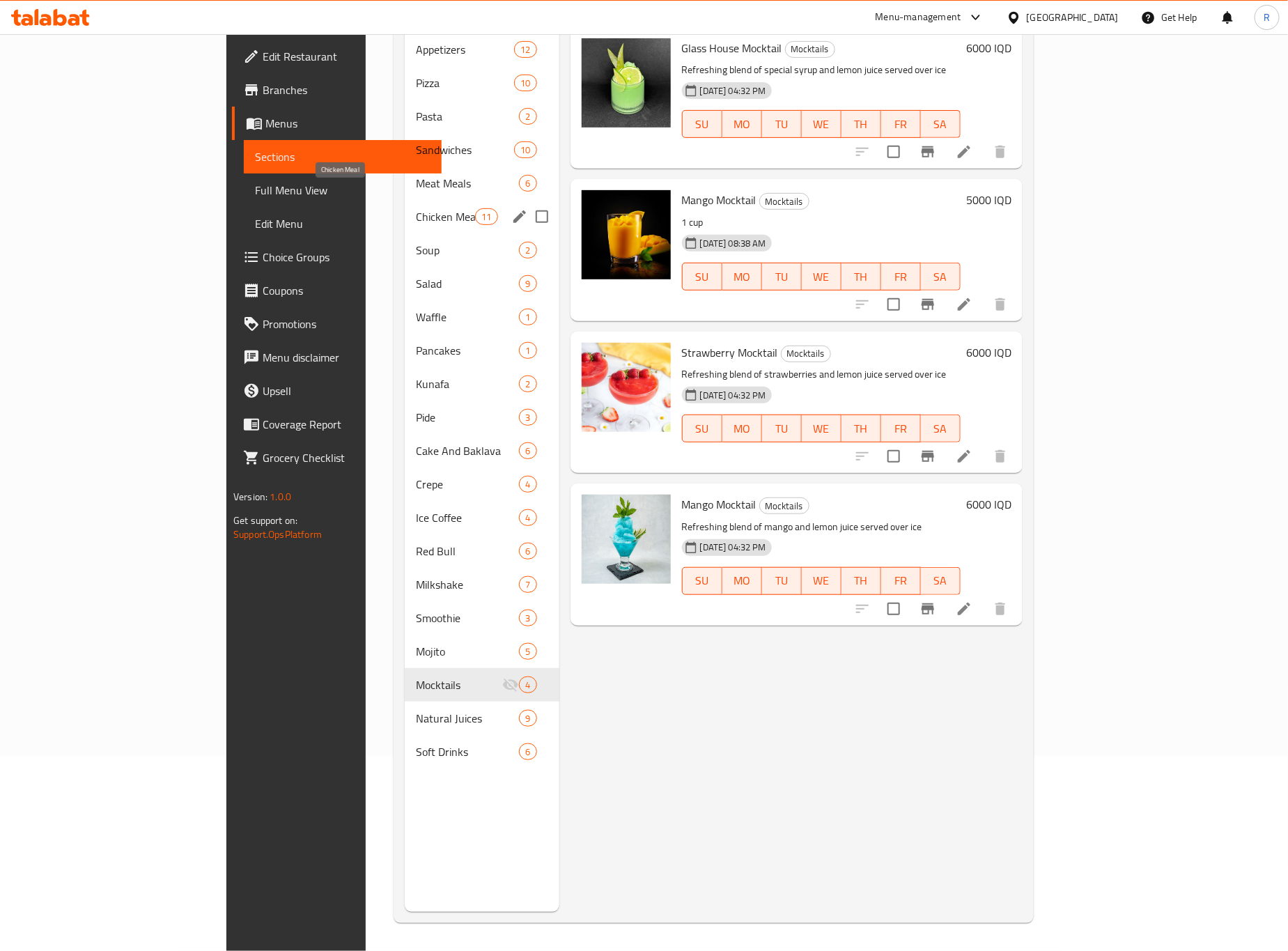
click at [416, 208] on span "Chicken Meal" at bounding box center [445, 216] width 59 height 16
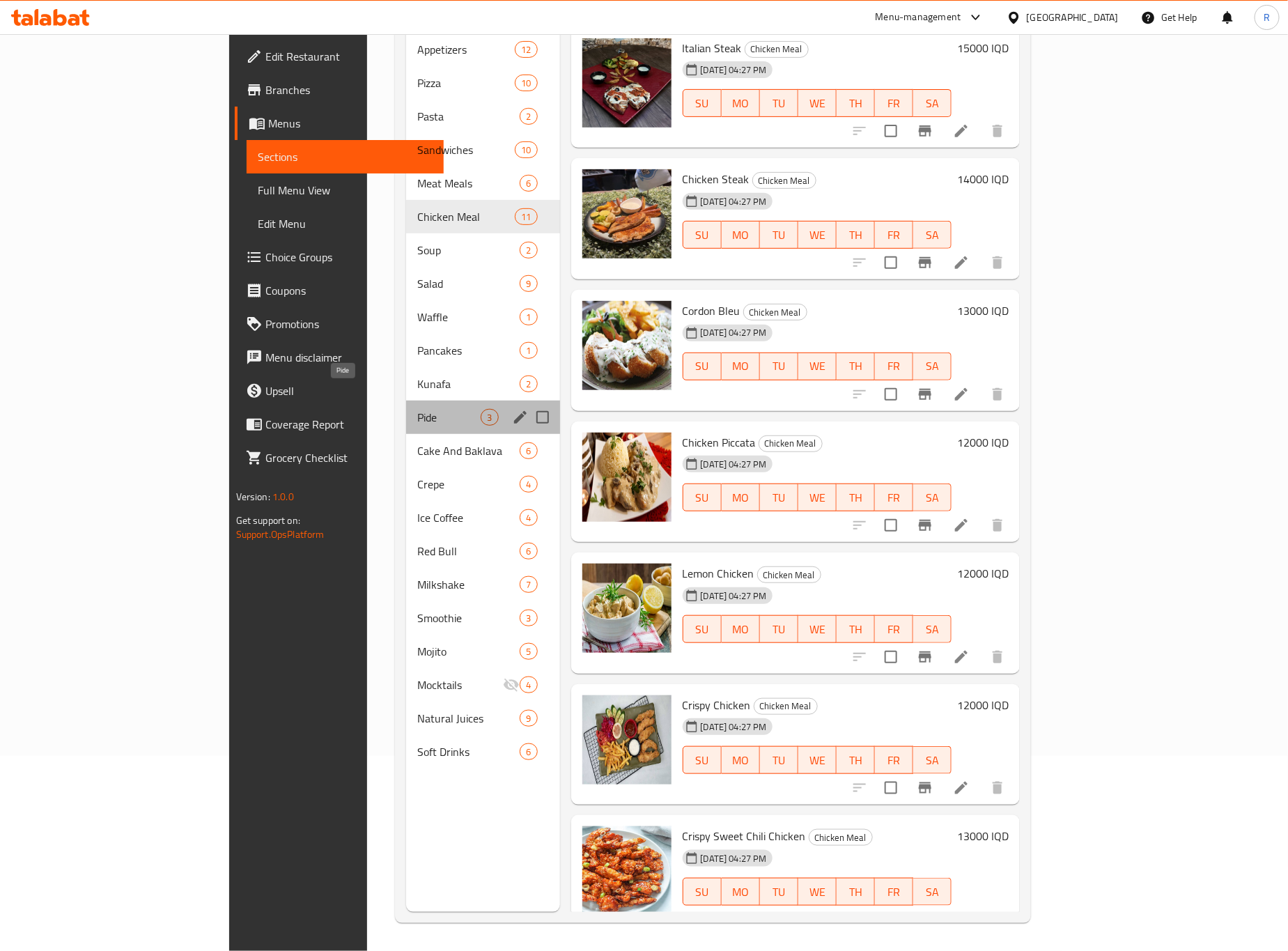
click at [417, 409] on span "Pide" at bounding box center [449, 417] width 63 height 16
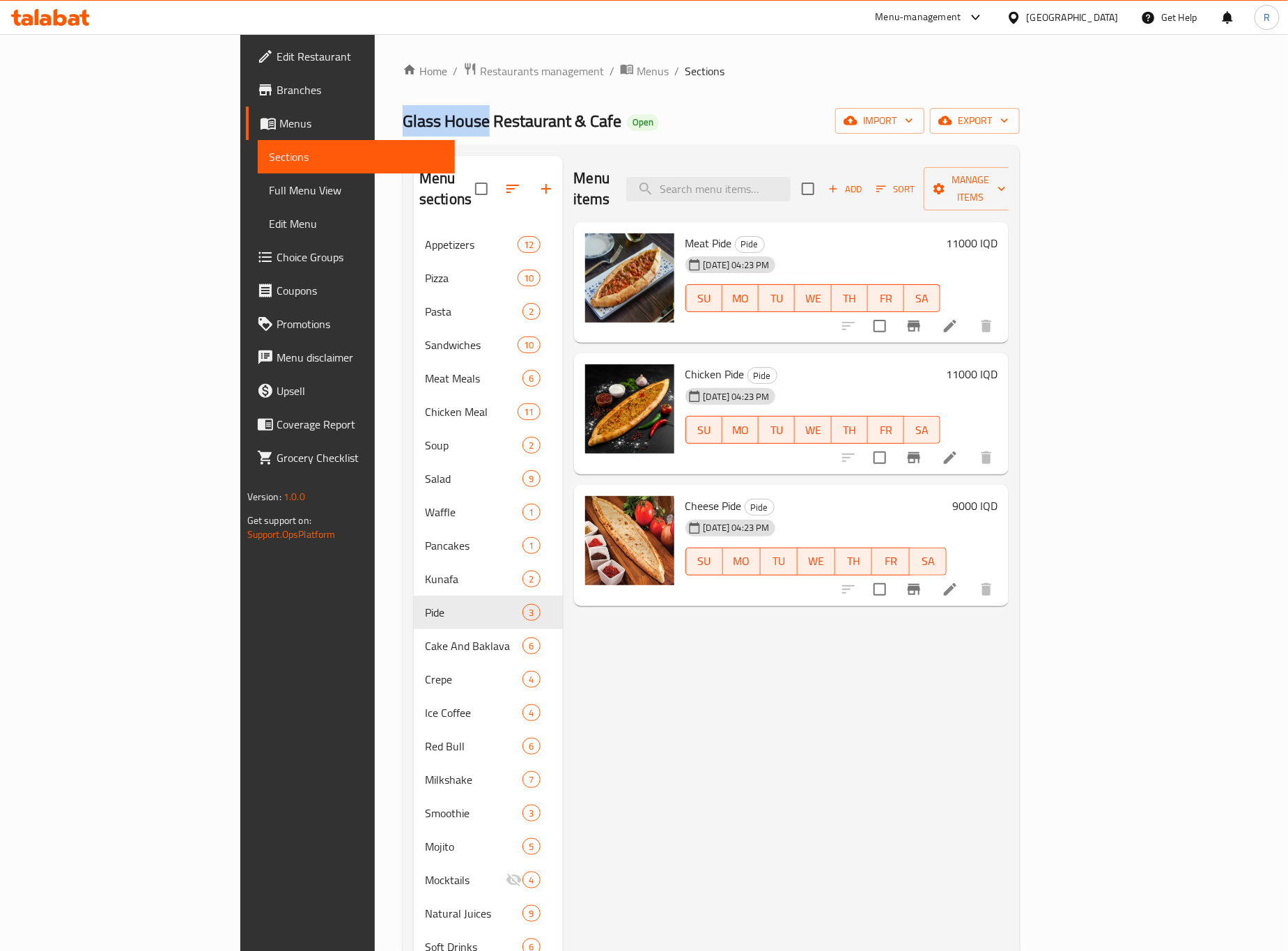
drag, startPoint x: 233, startPoint y: 113, endPoint x: 328, endPoint y: 117, distance: 95.1
click at [375, 117] on div "Home / Restaurants management / Menus / Sections Glass House Restaurant & Cafe …" at bounding box center [711, 589] width 673 height 1111
copy span "Glass House"
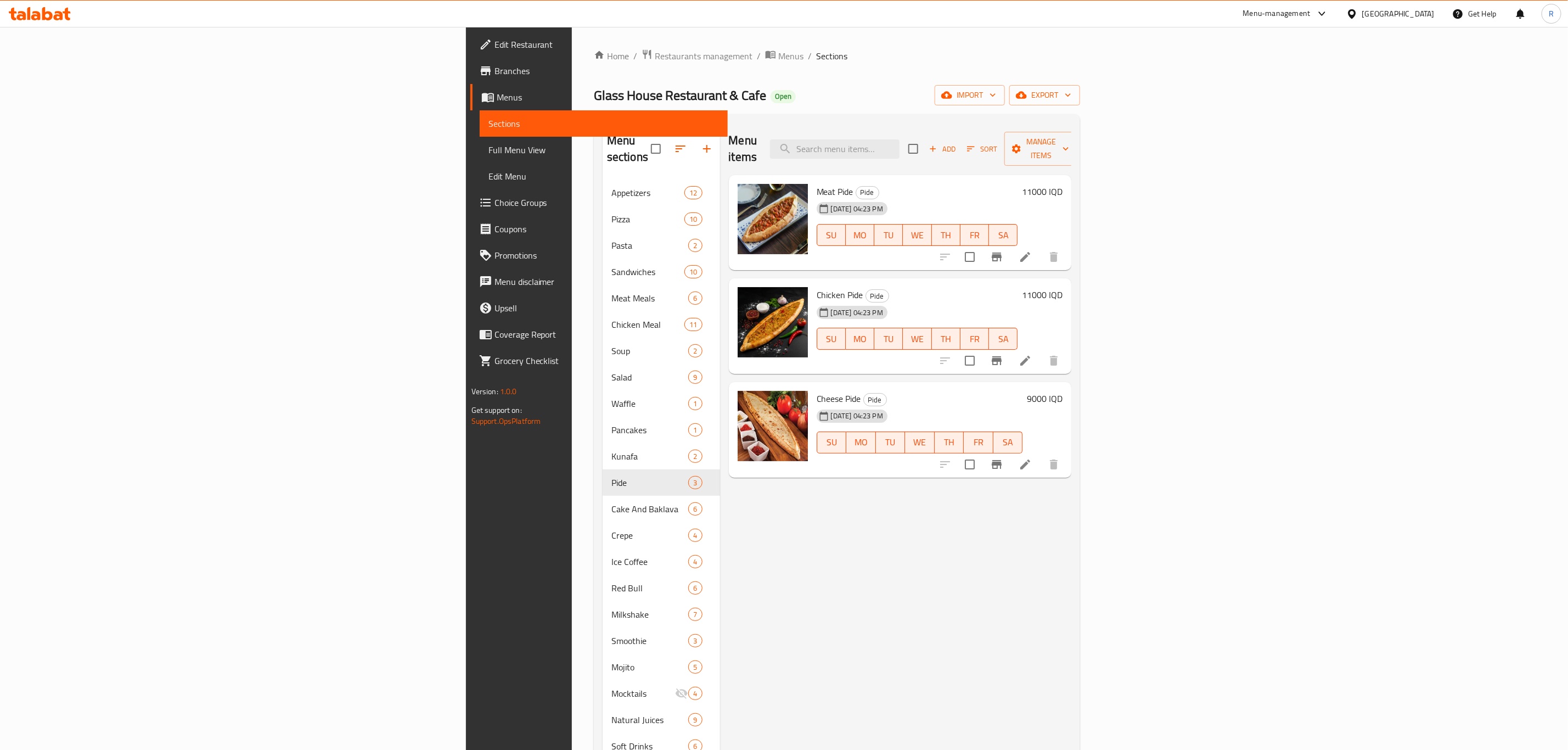
click at [683, 44] on div "Home / Restaurants management / Menus / Sections Glass House Restaurant & Cafe …" at bounding box center [837, 465] width 530 height 877
